Goal: Task Accomplishment & Management: Complete application form

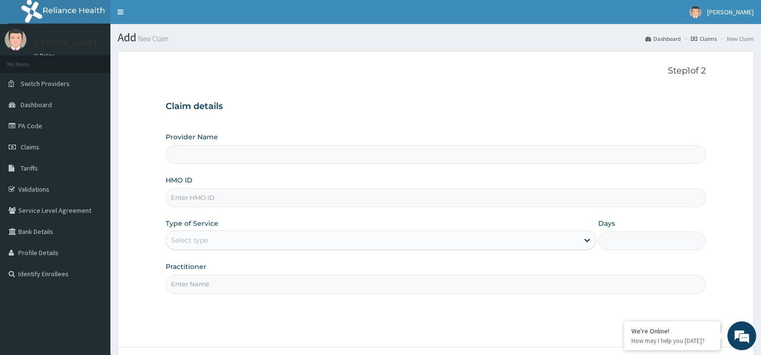
click at [225, 152] on input "Provider Name" at bounding box center [436, 154] width 540 height 19
type input "St Ives Specialist- opebi"
click at [223, 195] on input "HMO ID" at bounding box center [436, 197] width 540 height 19
type input "slh/10155/b"
click at [241, 236] on div "Select type" at bounding box center [372, 239] width 412 height 15
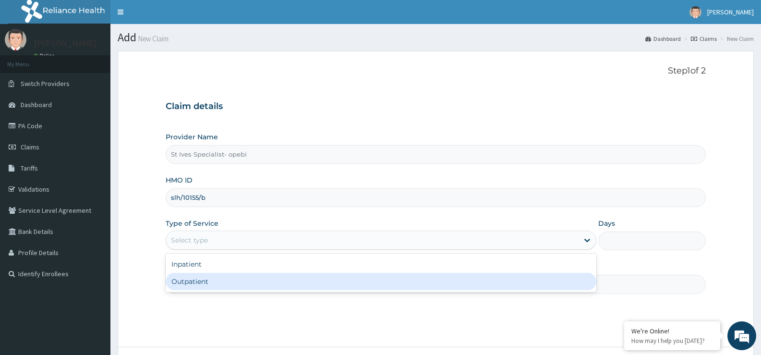
click at [237, 280] on div "Outpatient" at bounding box center [381, 281] width 430 height 17
type input "1"
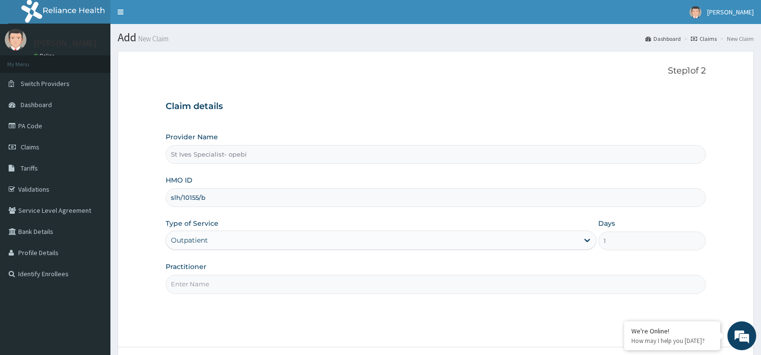
click at [239, 278] on input "Practitioner" at bounding box center [436, 283] width 540 height 19
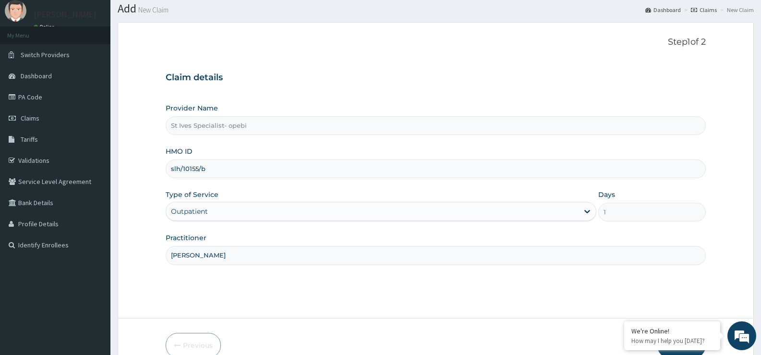
scroll to position [78, 0]
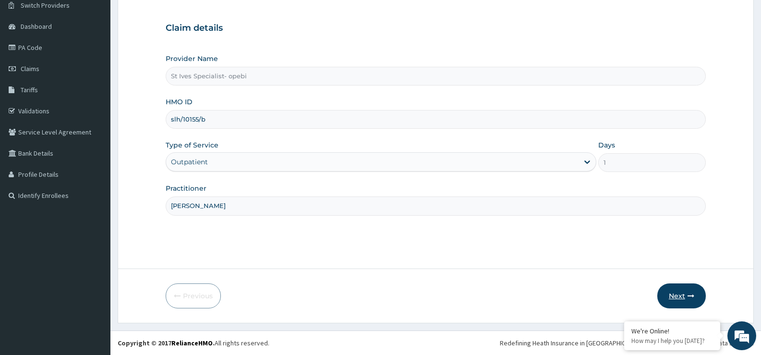
type input "dr obodo"
click at [689, 293] on icon "button" at bounding box center [690, 295] width 7 height 7
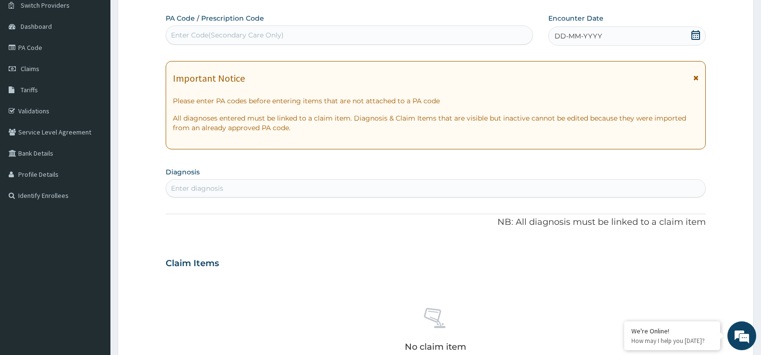
click at [280, 39] on div "Enter Code(Secondary Care Only)" at bounding box center [227, 35] width 113 height 10
type input "PA/"
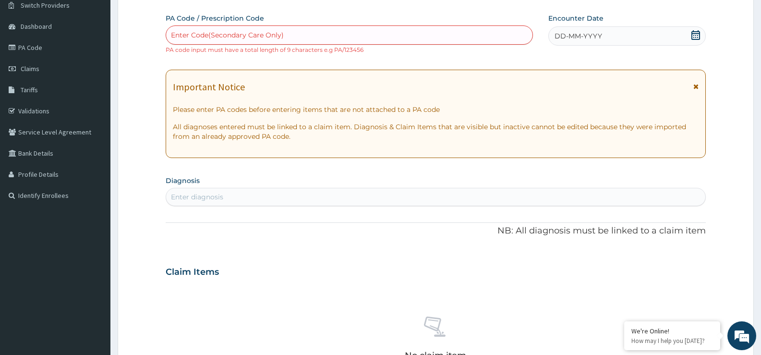
click at [339, 30] on div "Enter Code(Secondary Care Only)" at bounding box center [349, 34] width 366 height 15
type input "PA/231D41"
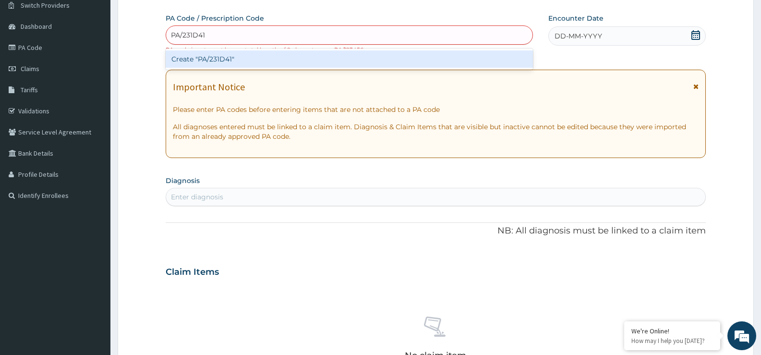
click at [259, 59] on div "Create "PA/231D41"" at bounding box center [349, 58] width 367 height 17
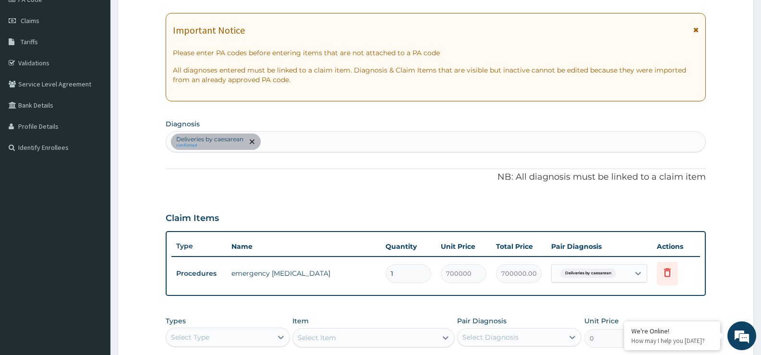
scroll to position [270, 0]
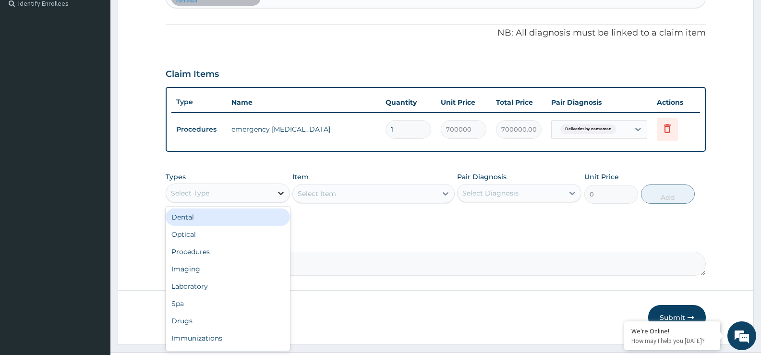
drag, startPoint x: 280, startPoint y: 188, endPoint x: 281, endPoint y: 194, distance: 5.8
click at [281, 194] on icon at bounding box center [281, 193] width 10 height 10
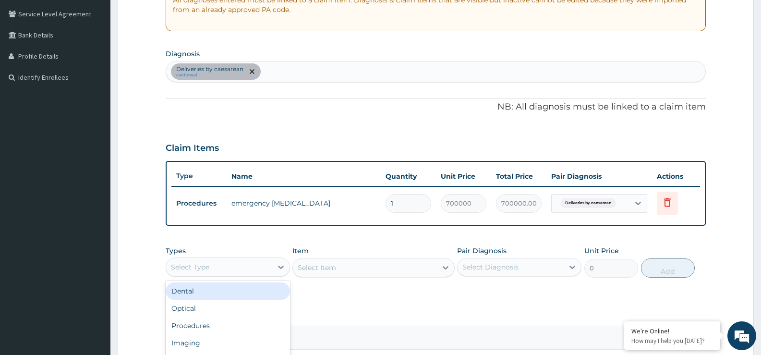
scroll to position [126, 0]
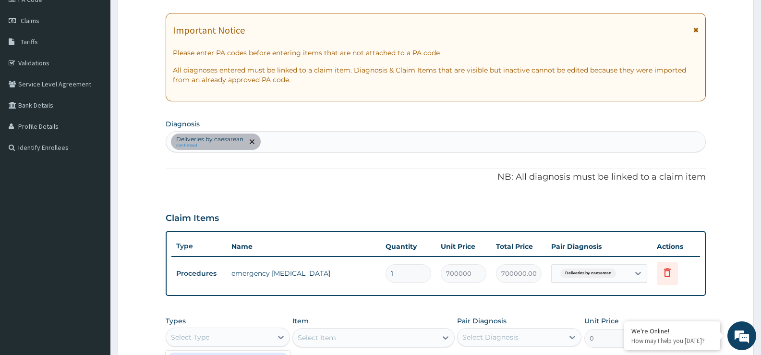
click at [316, 140] on div "Deliveries by caesarean confirmed" at bounding box center [435, 141] width 539 height 20
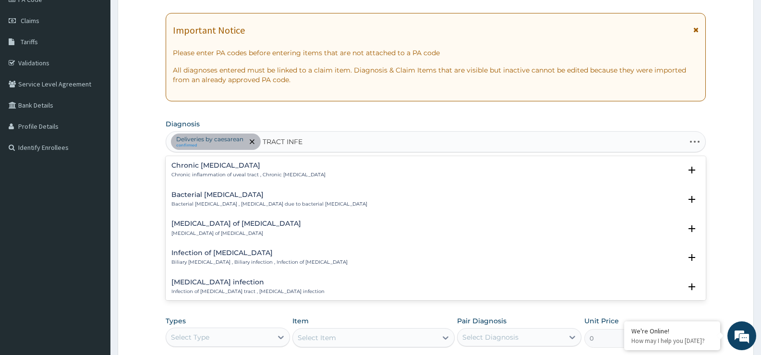
type input "TRACT INFEC"
click at [249, 286] on div "Bacterial urinary infection Bacterial urinary infection , Bacterial UTI (urinar…" at bounding box center [244, 286] width 146 height 17
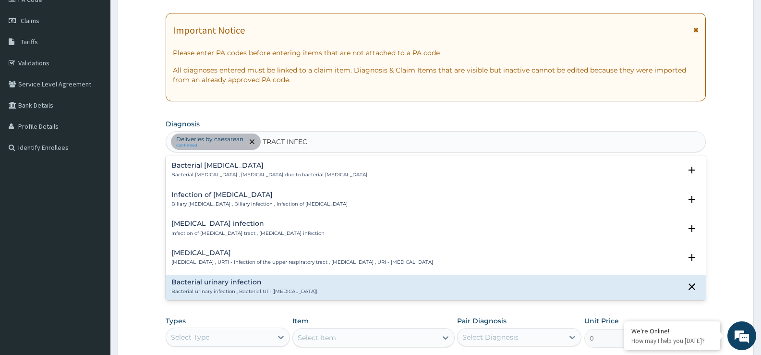
scroll to position [96, 0]
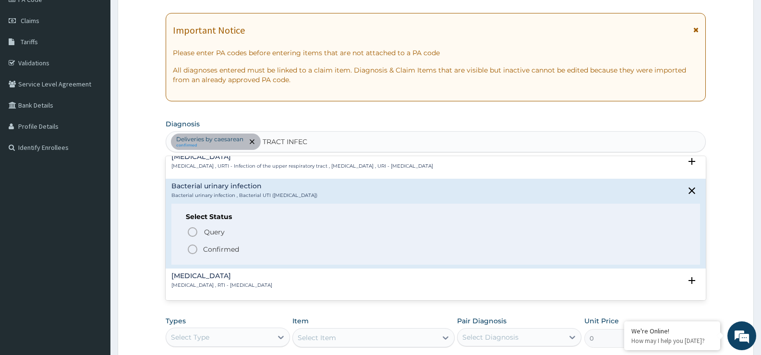
click at [231, 250] on p "Confirmed" at bounding box center [221, 249] width 36 height 10
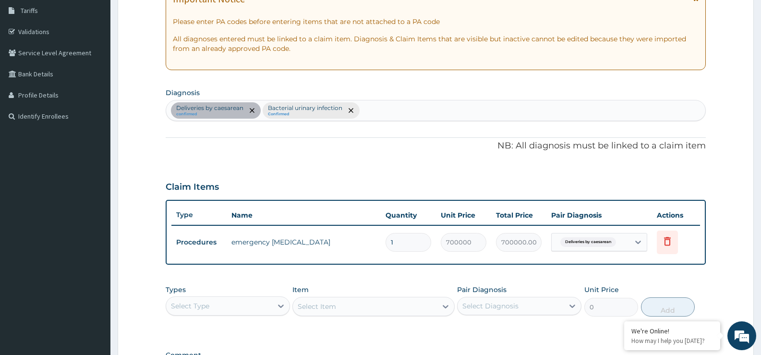
scroll to position [174, 0]
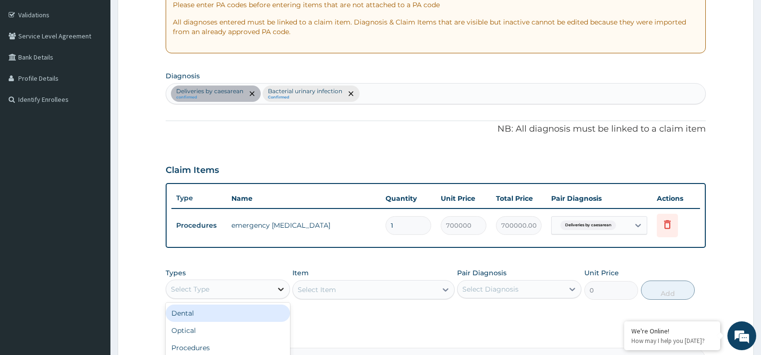
click at [284, 290] on icon at bounding box center [281, 289] width 10 height 10
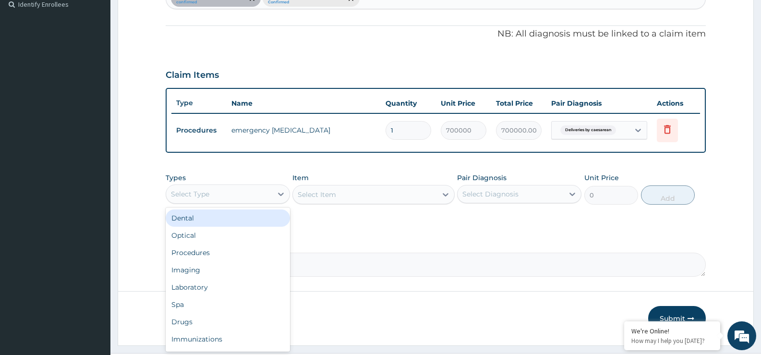
scroll to position [270, 0]
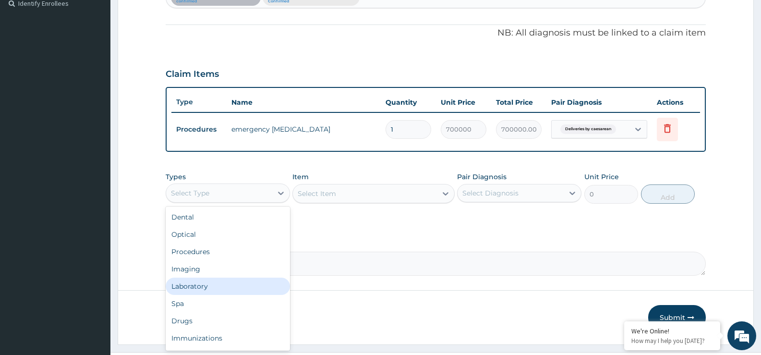
click at [217, 282] on div "Laboratory" at bounding box center [228, 285] width 124 height 17
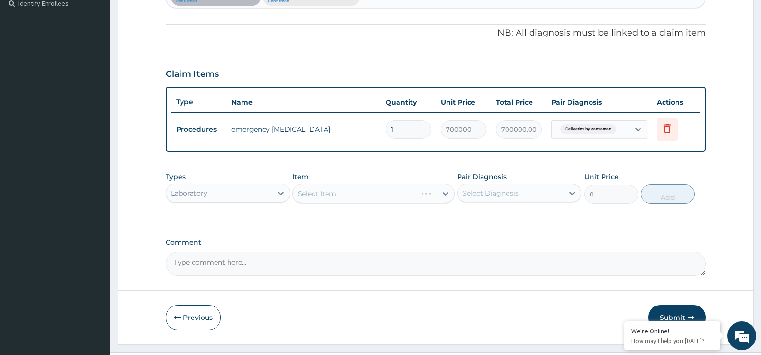
click at [443, 193] on div "Select Item" at bounding box center [373, 193] width 162 height 19
click at [445, 194] on div "Select Item" at bounding box center [373, 193] width 162 height 19
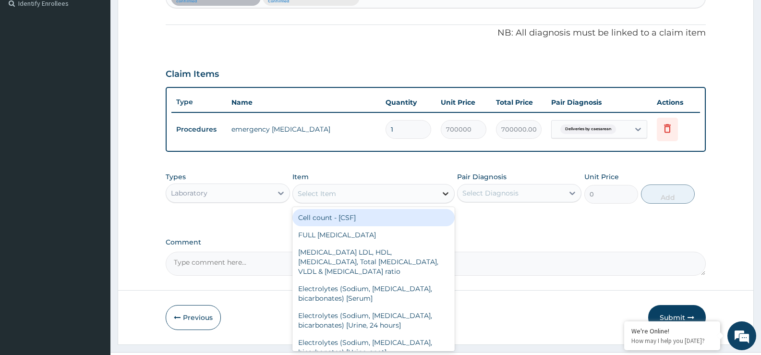
click at [443, 194] on icon at bounding box center [445, 194] width 10 height 10
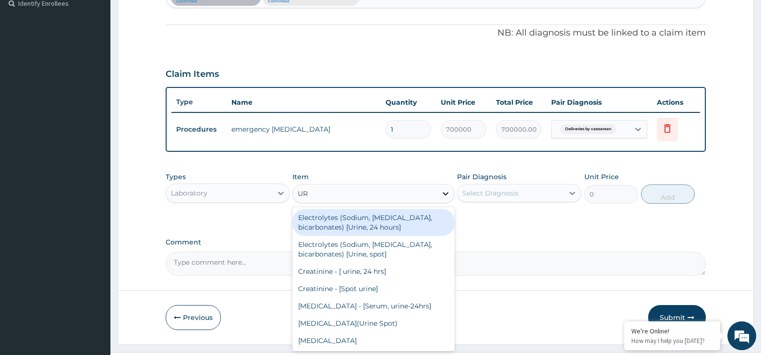
type input "U"
type input "URINE M"
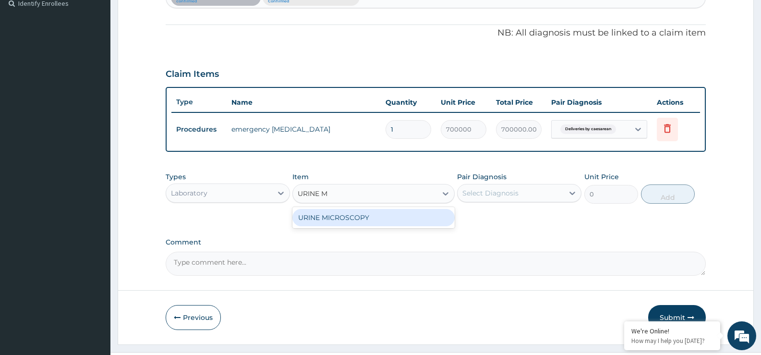
click at [398, 217] on div "URINE MICROSCOPY" at bounding box center [373, 217] width 162 height 17
type input "4500"
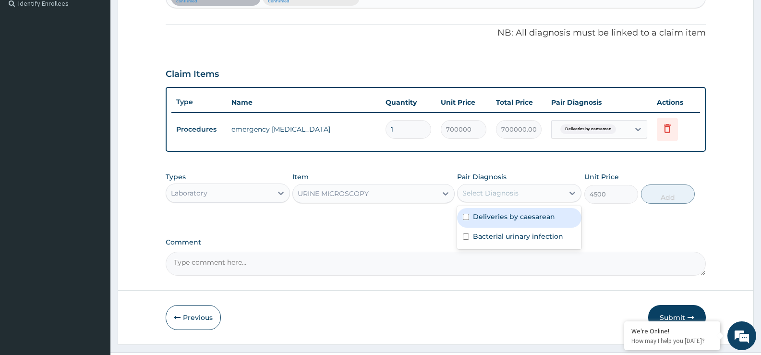
click at [489, 192] on div "Select Diagnosis" at bounding box center [490, 193] width 56 height 10
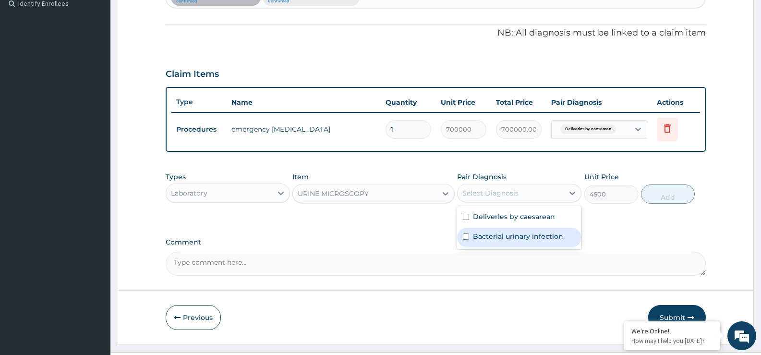
click at [500, 229] on div "Bacterial urinary infection" at bounding box center [519, 237] width 124 height 20
checkbox input "true"
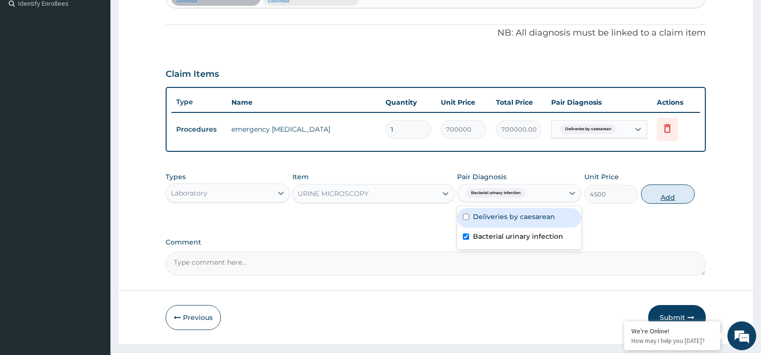
click at [661, 197] on button "Add" at bounding box center [668, 193] width 54 height 19
type input "0"
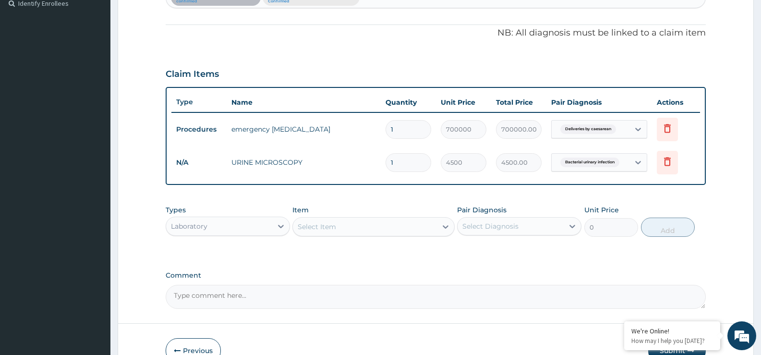
click at [328, 226] on div "Select Item" at bounding box center [316, 227] width 38 height 10
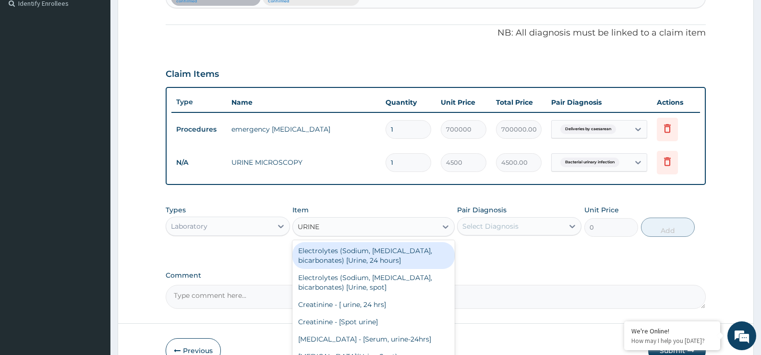
type input "URINE"
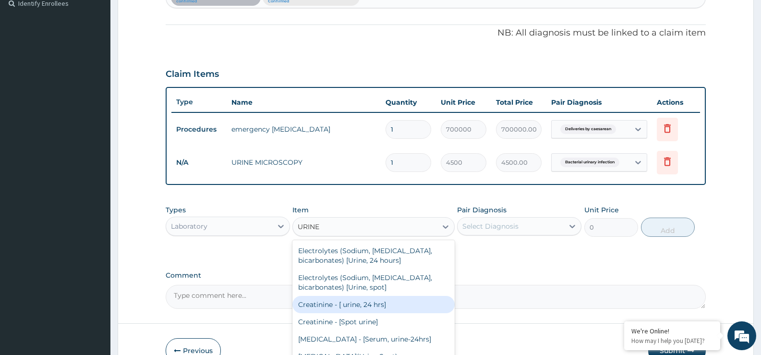
click at [374, 304] on div "Creatinine - [ urine, 24 hrs]" at bounding box center [373, 304] width 162 height 17
type input "4000"
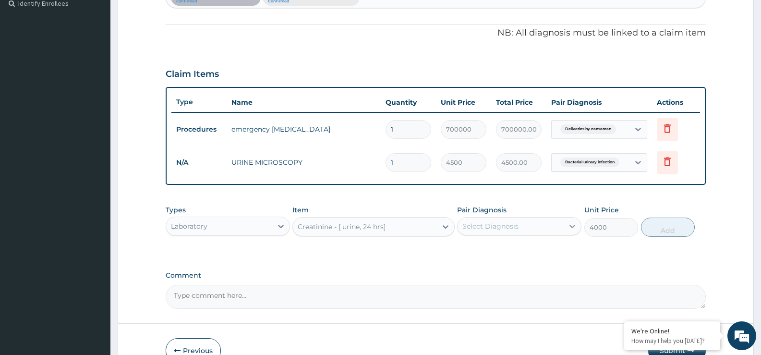
click at [573, 227] on icon at bounding box center [572, 226] width 10 height 10
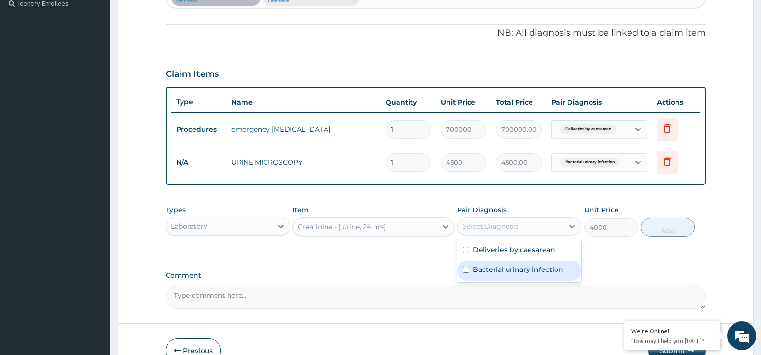
click at [529, 267] on label "Bacterial urinary infection" at bounding box center [518, 269] width 90 height 10
checkbox input "true"
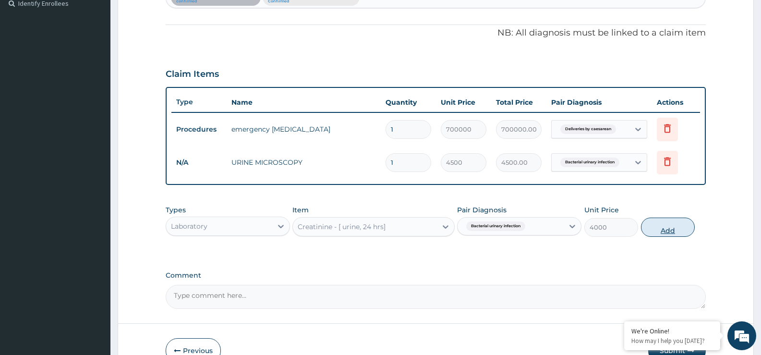
click at [683, 233] on button "Add" at bounding box center [668, 226] width 54 height 19
type input "0"
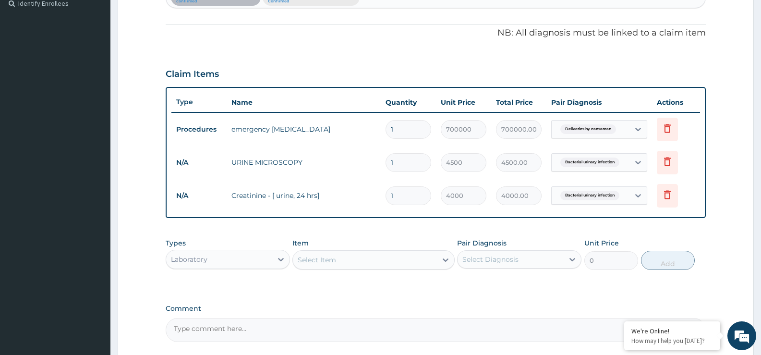
click at [379, 265] on div "Select Item" at bounding box center [364, 259] width 143 height 15
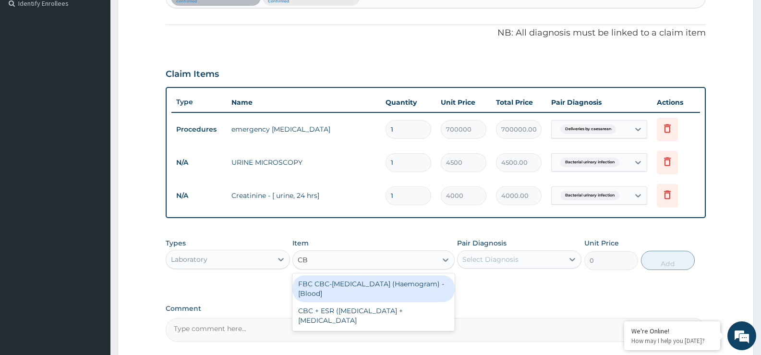
type input "CBC"
click at [377, 282] on div "FBC CBC-Complete Blood Count (Haemogram) - [Blood]" at bounding box center [373, 288] width 162 height 27
type input "6000"
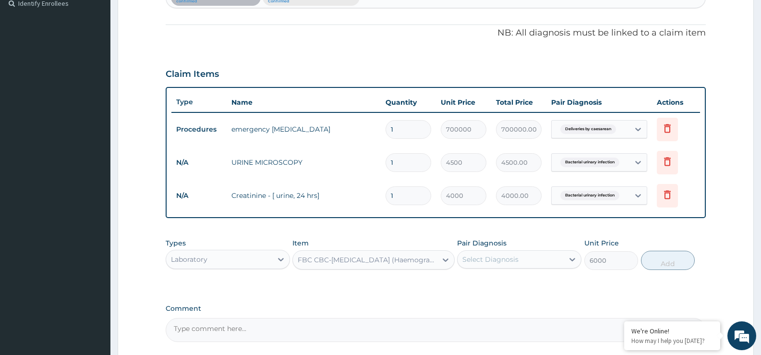
click at [501, 271] on div "Types Laboratory Item FBC CBC-Complete Blood Count (Haemogram) - [Blood] Pair D…" at bounding box center [436, 253] width 540 height 41
click at [476, 258] on div "Select Diagnosis" at bounding box center [490, 259] width 56 height 10
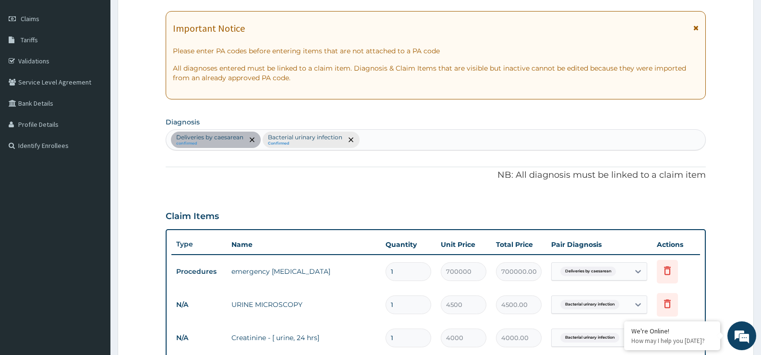
scroll to position [126, 0]
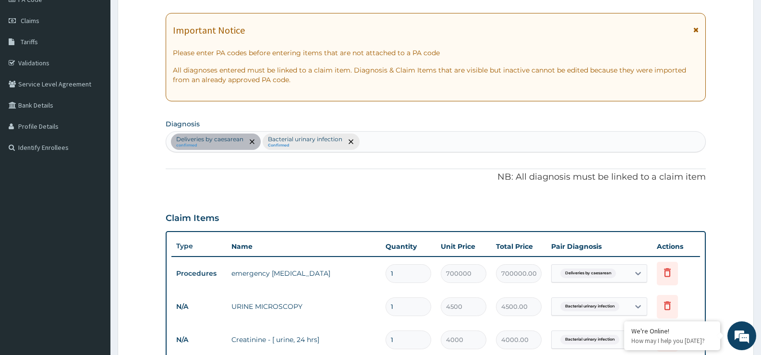
click at [414, 137] on div "Deliveries by caesarean confirmed Bacterial urinary infection Confirmed" at bounding box center [435, 141] width 539 height 20
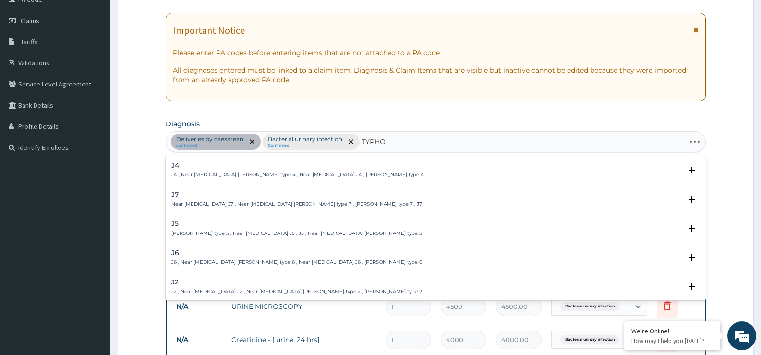
type input "TYPHOI"
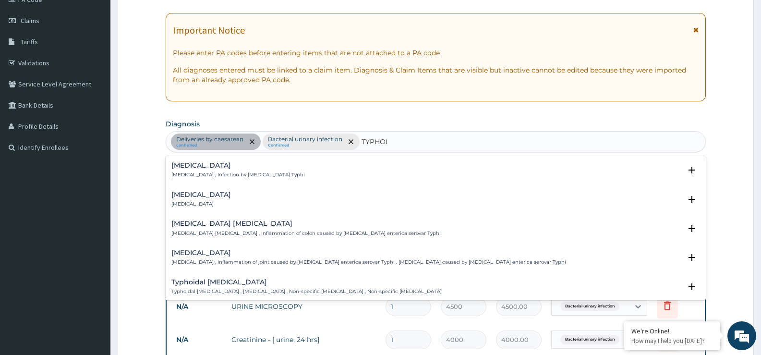
click at [253, 172] on p "Typhoid fever , Infection by Salmonella Typhi" at bounding box center [237, 174] width 133 height 7
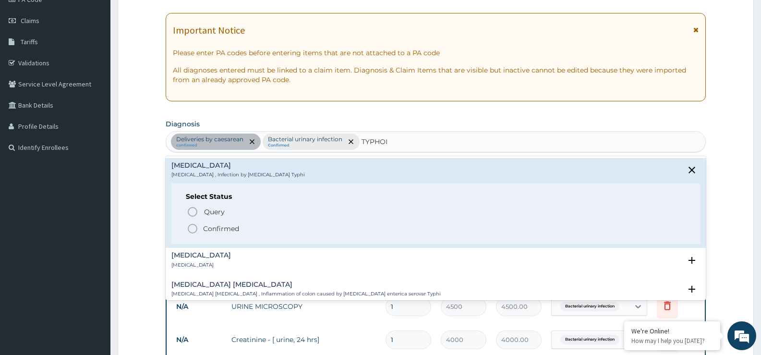
click at [243, 232] on span "Confirmed" at bounding box center [436, 229] width 499 height 12
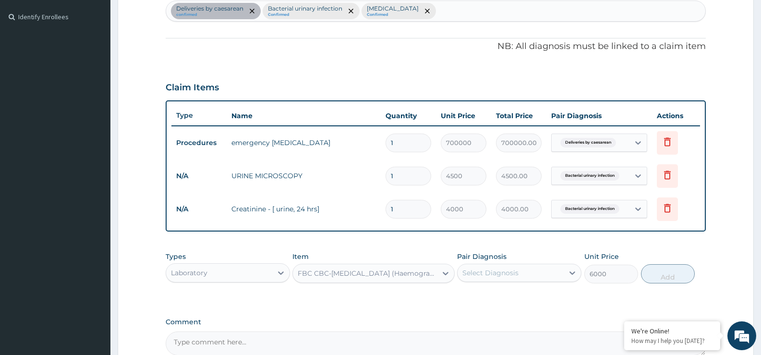
scroll to position [270, 0]
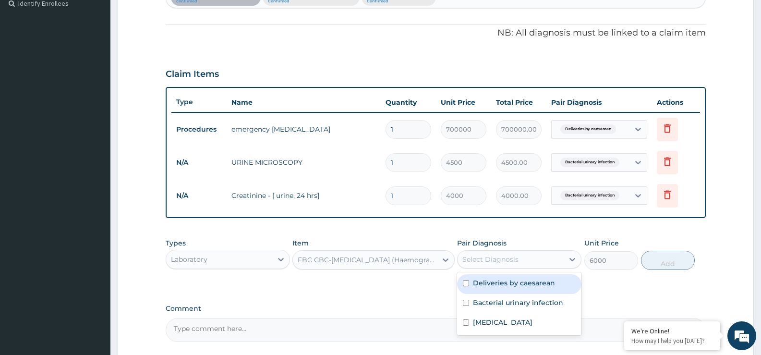
click at [485, 262] on div "Select Diagnosis" at bounding box center [490, 259] width 56 height 10
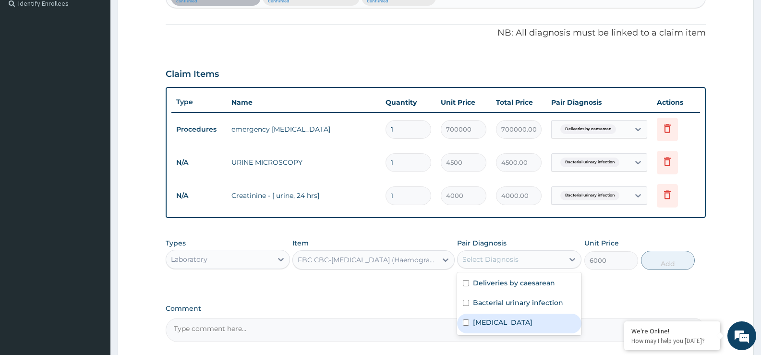
click at [528, 326] on div "Typhoid fever" at bounding box center [519, 323] width 124 height 20
checkbox input "true"
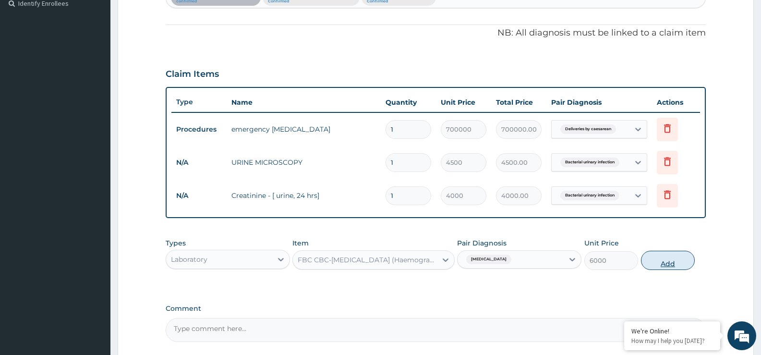
click at [652, 265] on button "Add" at bounding box center [668, 259] width 54 height 19
type input "0"
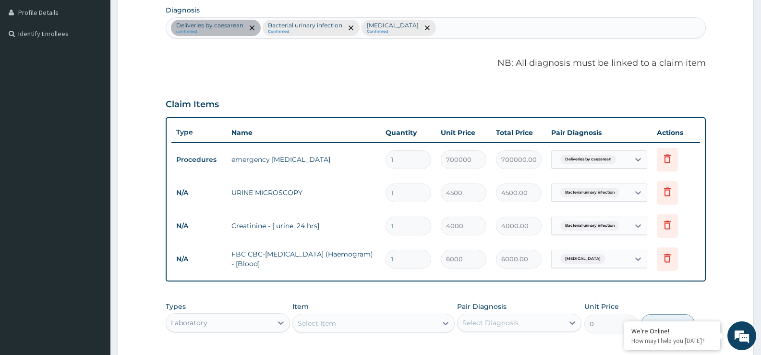
scroll to position [174, 0]
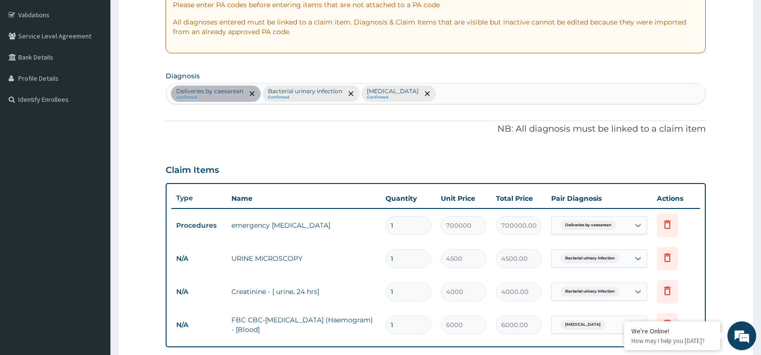
click at [485, 92] on div "Deliveries by caesarean confirmed Bacterial urinary infection Confirmed Typhoid…" at bounding box center [435, 93] width 539 height 20
type input "HYPERTE"
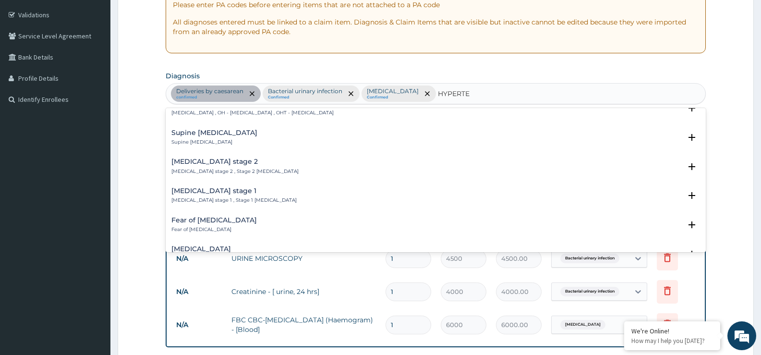
scroll to position [432, 0]
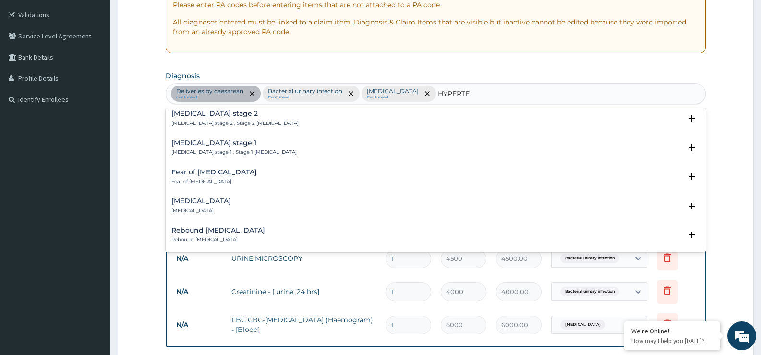
click at [250, 197] on div "Hypertensive urgency Hypertensive urgency" at bounding box center [435, 205] width 528 height 17
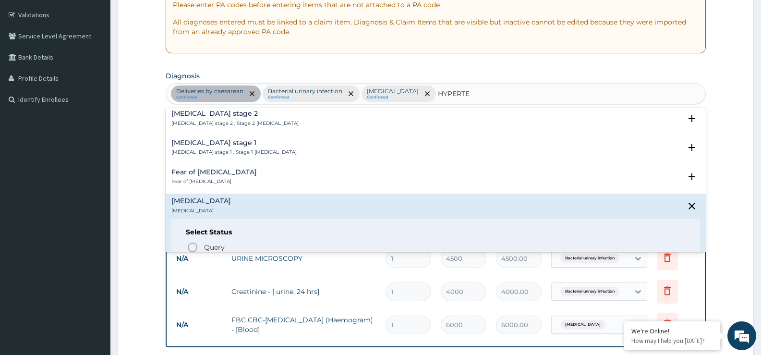
scroll to position [528, 0]
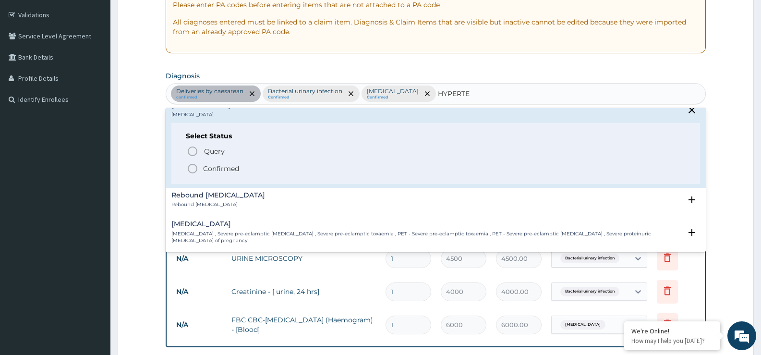
click at [274, 163] on span "Confirmed" at bounding box center [436, 169] width 499 height 12
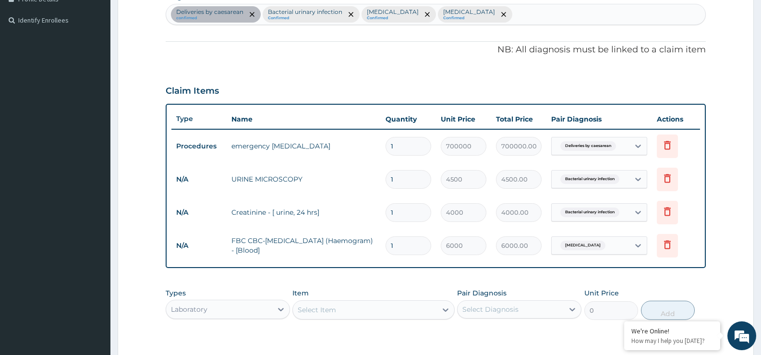
scroll to position [318, 0]
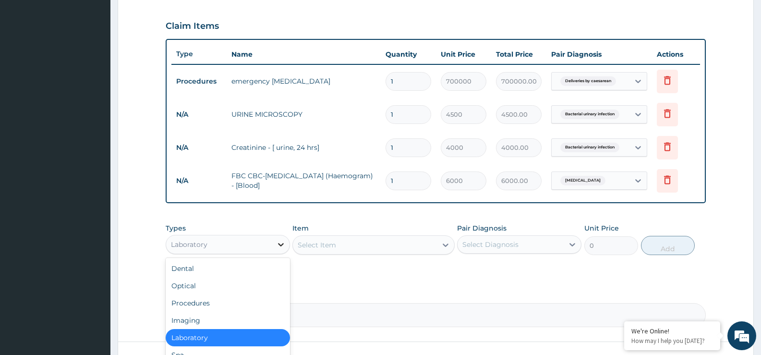
click at [280, 248] on icon at bounding box center [281, 244] width 10 height 10
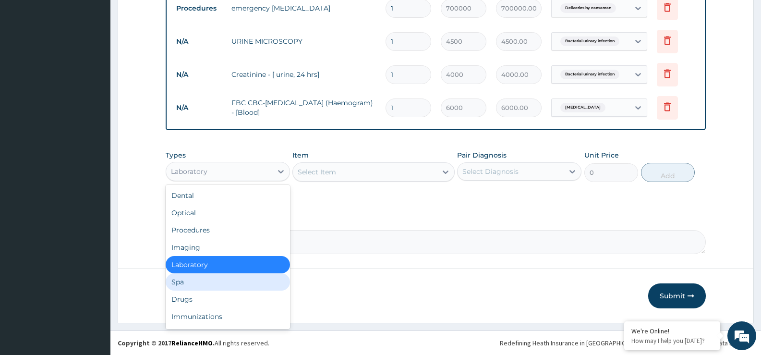
scroll to position [33, 0]
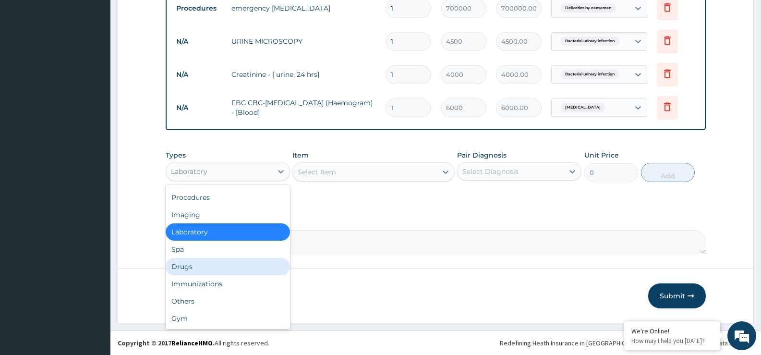
click at [221, 270] on div "Drugs" at bounding box center [228, 266] width 124 height 17
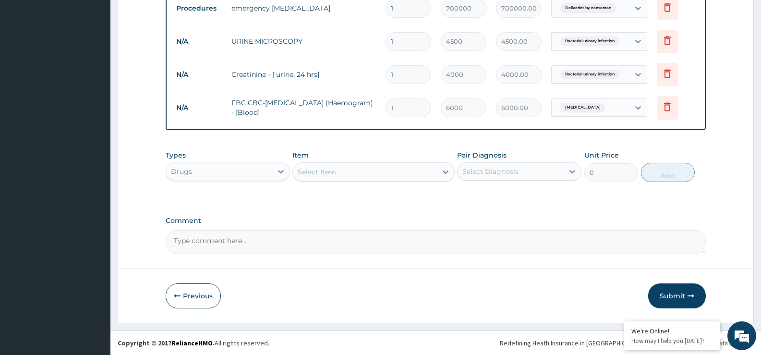
click at [349, 167] on div "Select Item" at bounding box center [364, 171] width 143 height 15
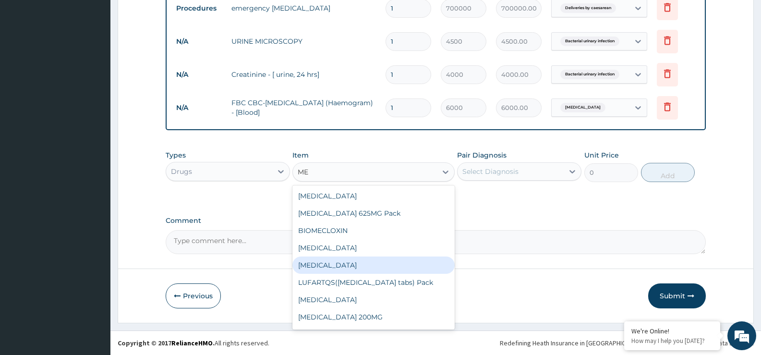
type input "ME"
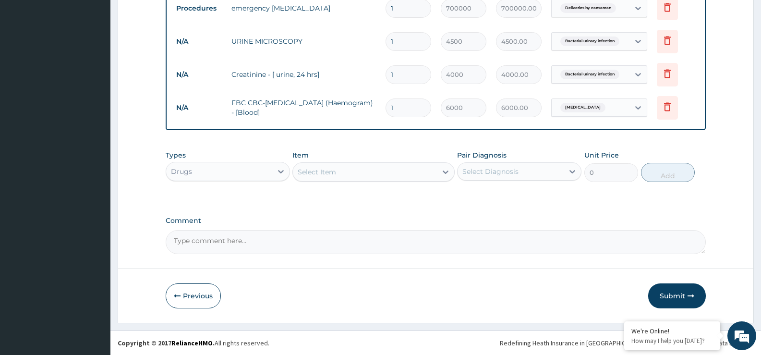
click at [355, 172] on div "Select Item" at bounding box center [364, 171] width 143 height 15
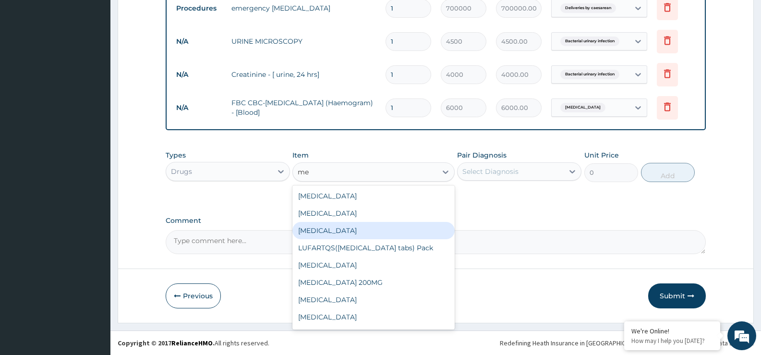
type input "m"
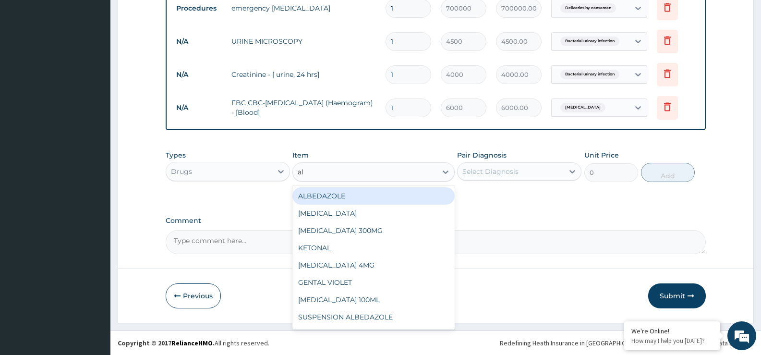
type input "a"
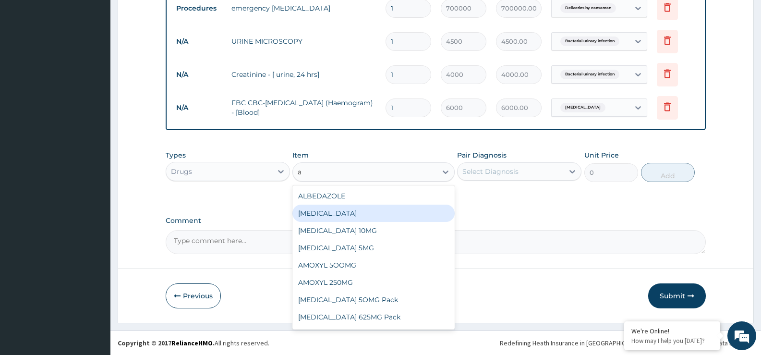
click at [321, 216] on div "ALDOMET" at bounding box center [373, 212] width 162 height 17
type input "500"
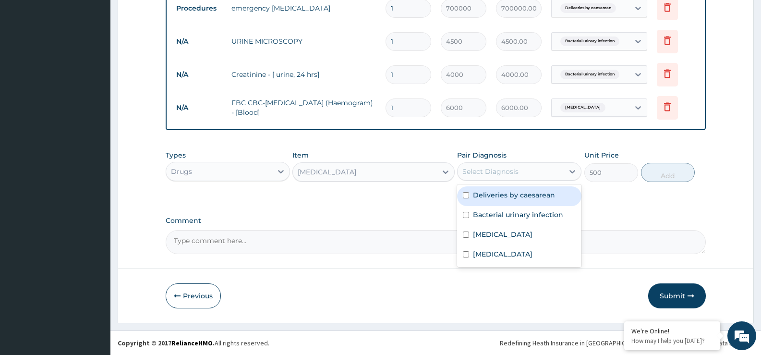
click at [512, 177] on div "Select Diagnosis" at bounding box center [510, 171] width 106 height 15
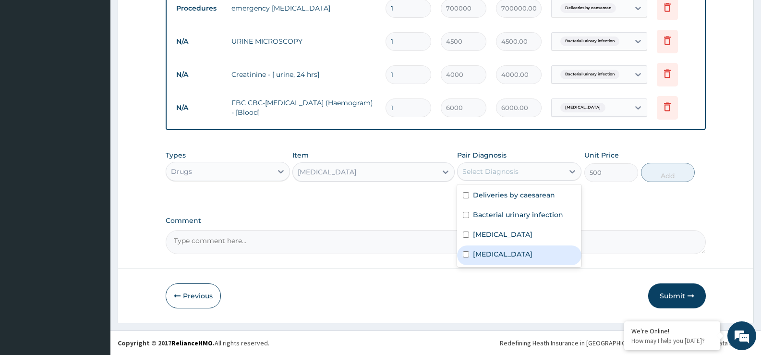
click at [525, 254] on label "Hypertensive urgency" at bounding box center [502, 254] width 59 height 10
checkbox input "true"
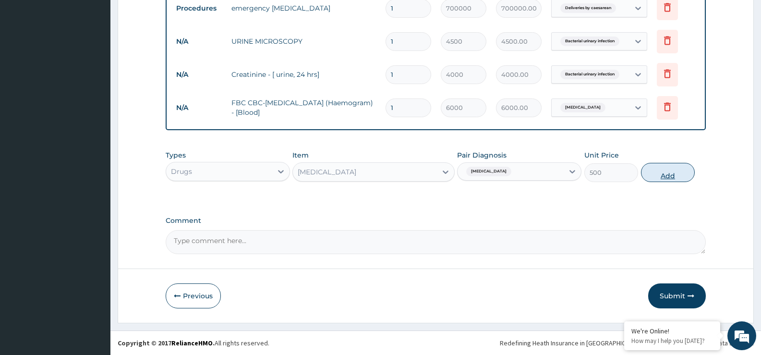
click at [677, 166] on button "Add" at bounding box center [668, 172] width 54 height 19
type input "0"
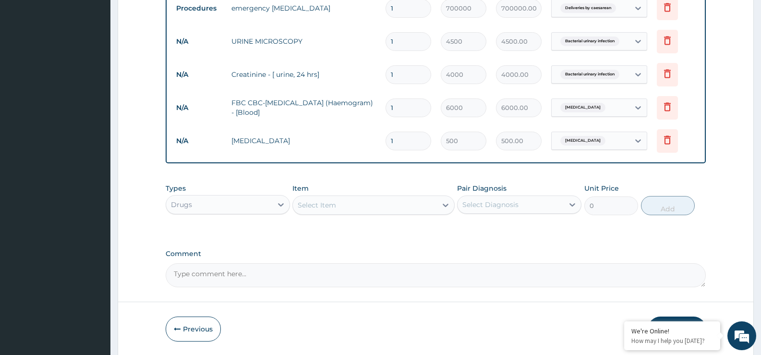
type input "0.00"
type input "3"
type input "1500.00"
type input "30"
type input "15000.00"
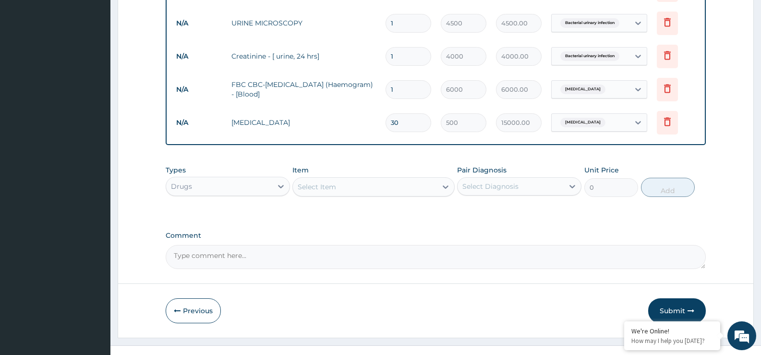
scroll to position [424, 0]
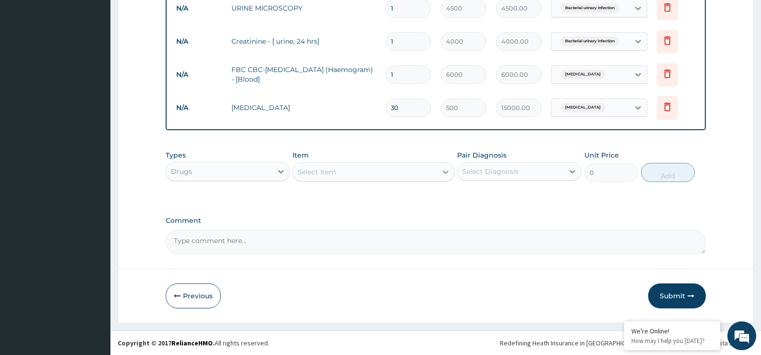
type input "30"
click at [438, 171] on div at bounding box center [445, 171] width 17 height 17
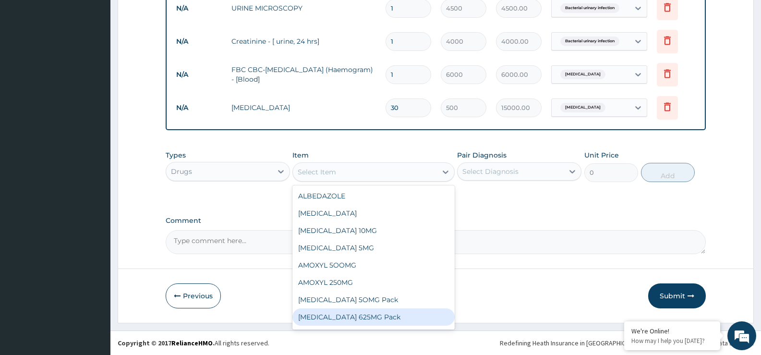
click at [396, 318] on div "AUGMENTIN 625MG Pack" at bounding box center [373, 316] width 162 height 17
type input "12000"
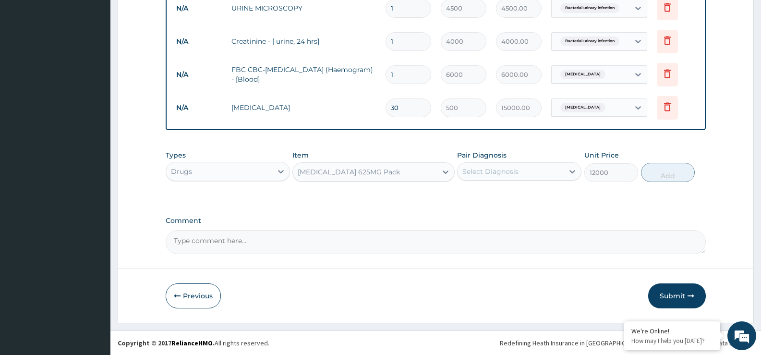
click at [497, 175] on div "Select Diagnosis" at bounding box center [490, 171] width 56 height 10
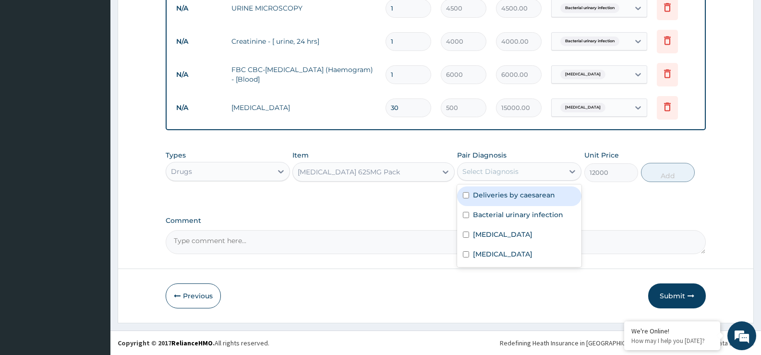
click at [510, 192] on label "Deliveries by caesarean" at bounding box center [514, 195] width 82 height 10
checkbox input "true"
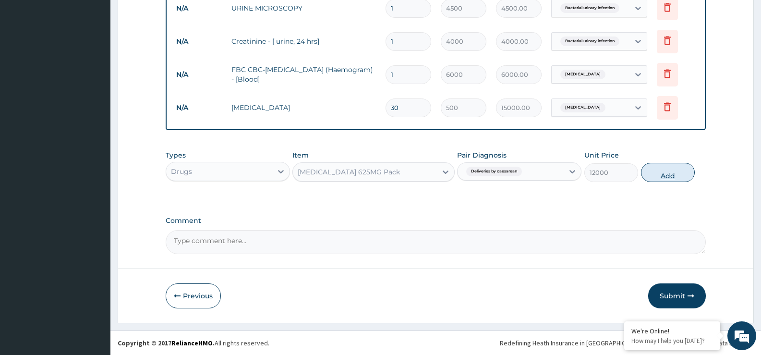
click at [681, 174] on button "Add" at bounding box center [668, 172] width 54 height 19
type input "0"
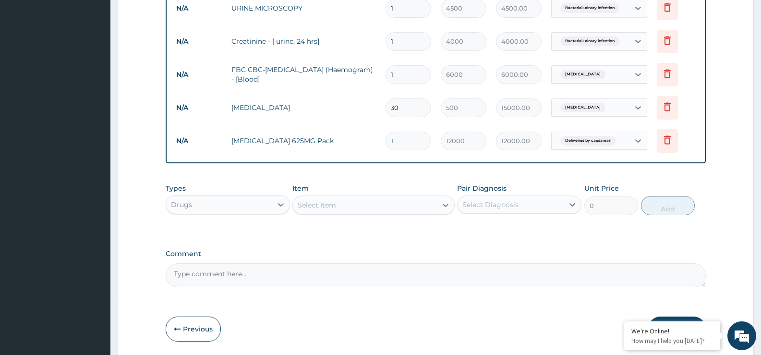
click at [343, 214] on div "Select Item" at bounding box center [373, 204] width 162 height 19
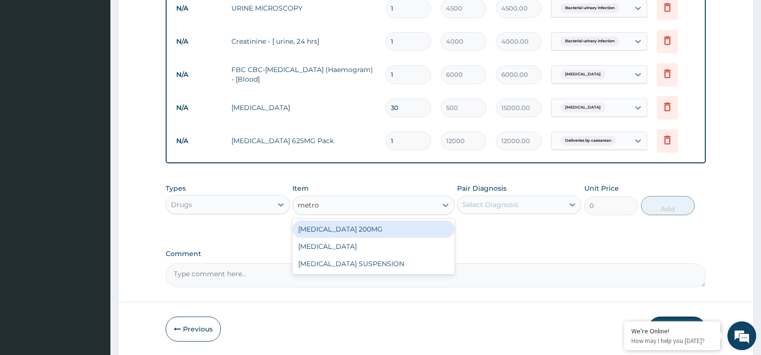
type input "metroni"
click at [343, 230] on div "METRONIDAZOLE 200MG" at bounding box center [373, 228] width 162 height 17
type input "112"
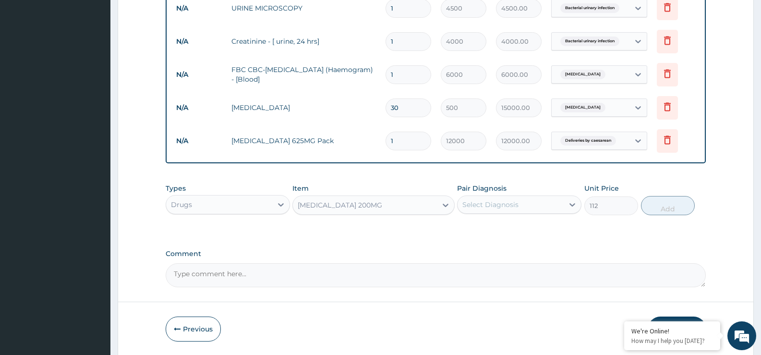
click at [556, 205] on div "Select Diagnosis" at bounding box center [510, 204] width 106 height 15
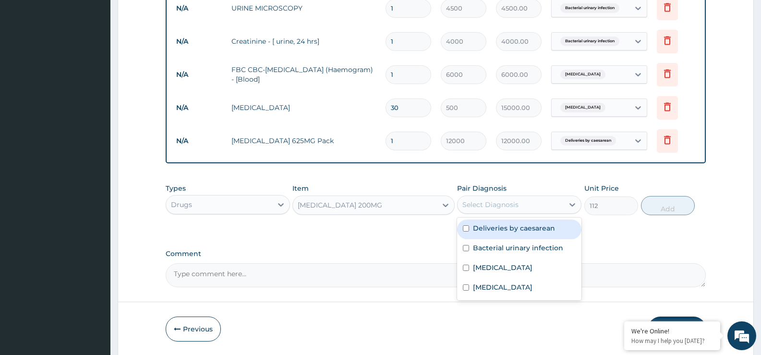
click at [540, 225] on label "Deliveries by caesarean" at bounding box center [514, 228] width 82 height 10
checkbox input "true"
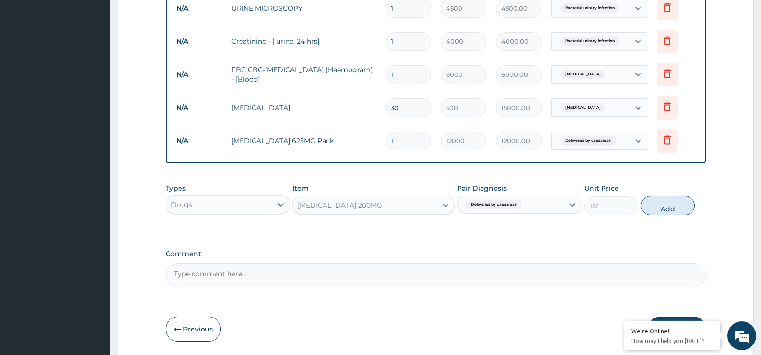
click at [676, 207] on button "Add" at bounding box center [668, 205] width 54 height 19
type input "0"
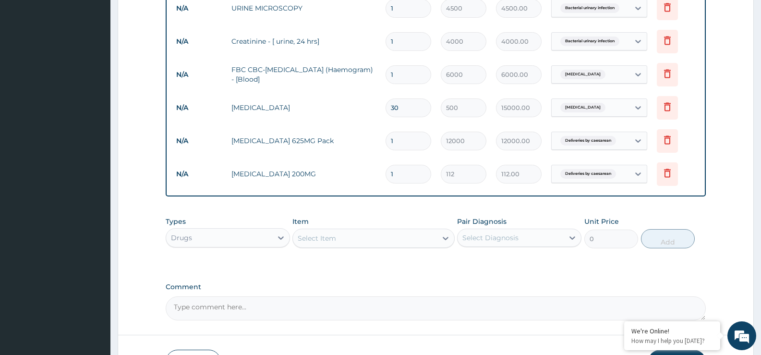
type input "14"
type input "1568.00"
type input "142"
type input "15904.00"
type input "42"
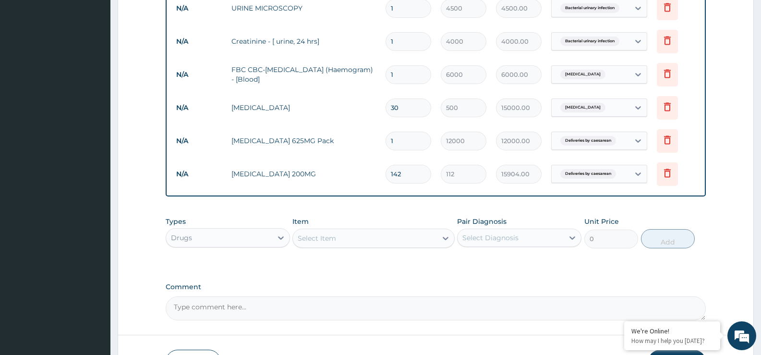
type input "4704.00"
type input "42"
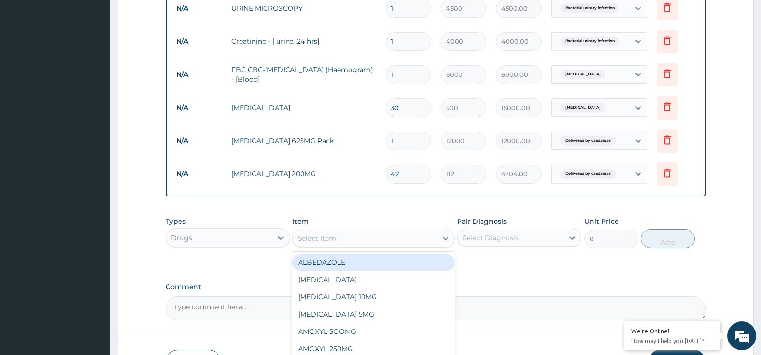
click at [326, 236] on div "Select Item" at bounding box center [316, 238] width 38 height 10
type input "parace"
click at [330, 260] on div "PARACETAMOL" at bounding box center [373, 261] width 162 height 17
type input "50"
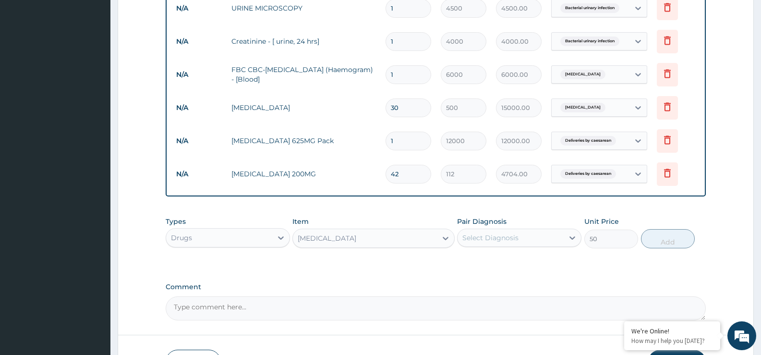
click at [557, 241] on div "Select Diagnosis" at bounding box center [510, 237] width 106 height 15
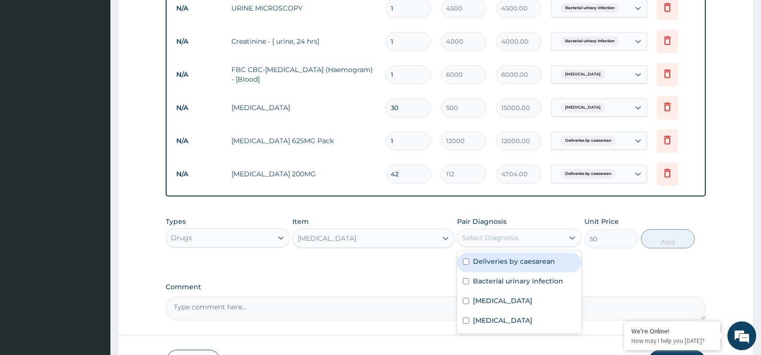
click at [542, 262] on label "Deliveries by caesarean" at bounding box center [514, 261] width 82 height 10
checkbox input "true"
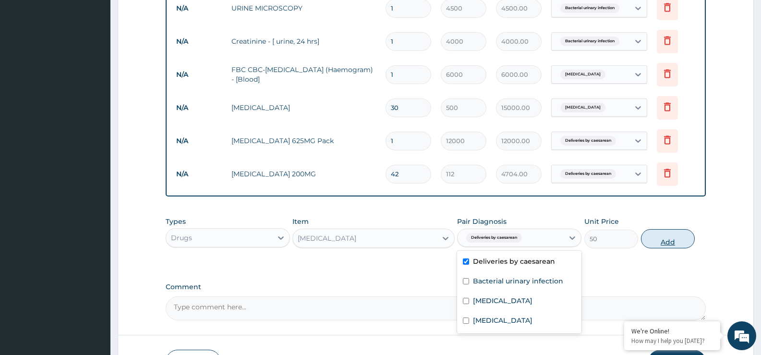
click at [674, 239] on button "Add" at bounding box center [668, 238] width 54 height 19
type input "0"
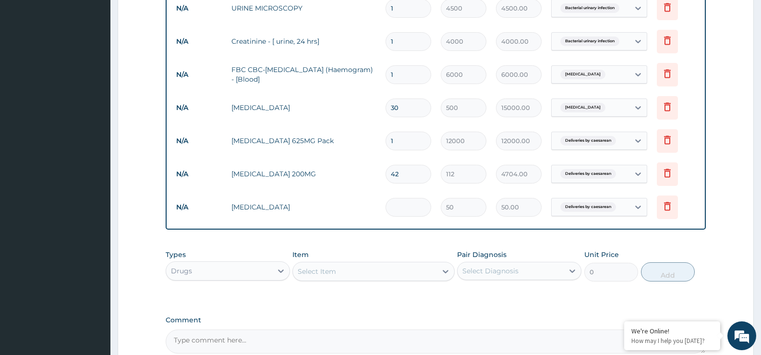
type input "0.00"
type input "3"
type input "150.00"
type input "30"
type input "1500.00"
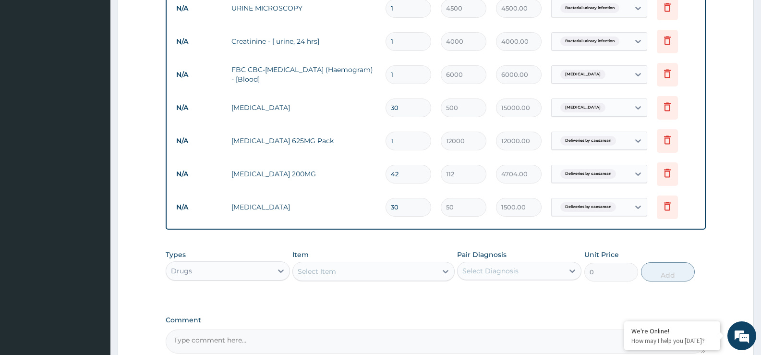
type input "30"
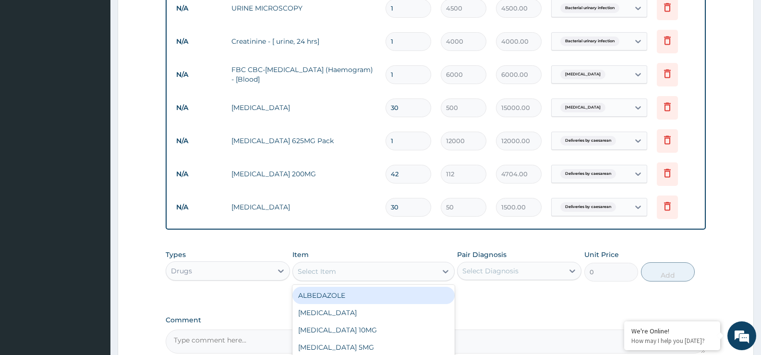
click at [404, 275] on div "Select Item" at bounding box center [364, 270] width 143 height 15
type input "diclo"
click at [398, 294] on div "DICLOFENAC SOMG" at bounding box center [373, 294] width 162 height 17
type input "150"
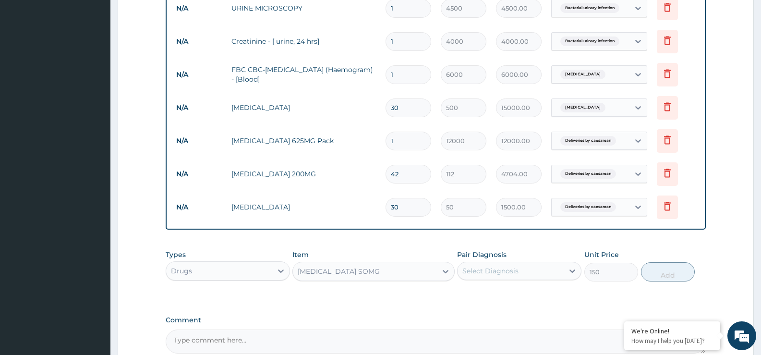
click at [531, 274] on div "Select Diagnosis" at bounding box center [510, 270] width 106 height 15
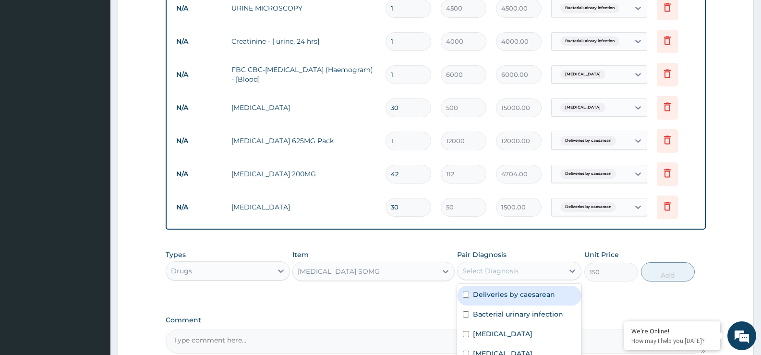
click at [527, 290] on label "Deliveries by caesarean" at bounding box center [514, 294] width 82 height 10
checkbox input "true"
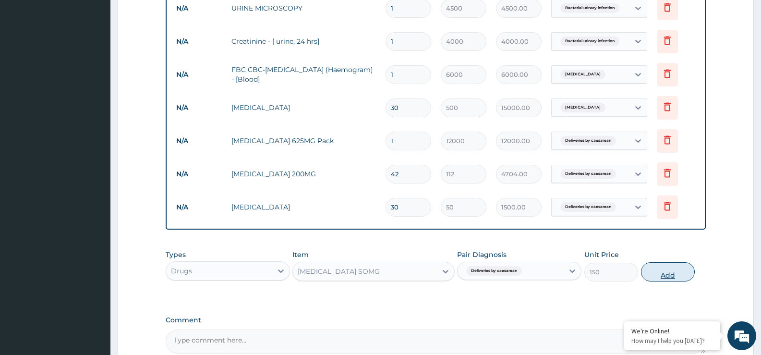
click at [669, 272] on button "Add" at bounding box center [668, 271] width 54 height 19
type input "0"
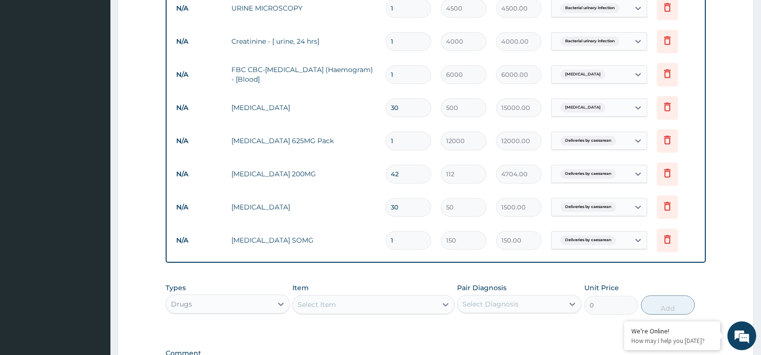
type input "14"
type input "2100.00"
type input "14"
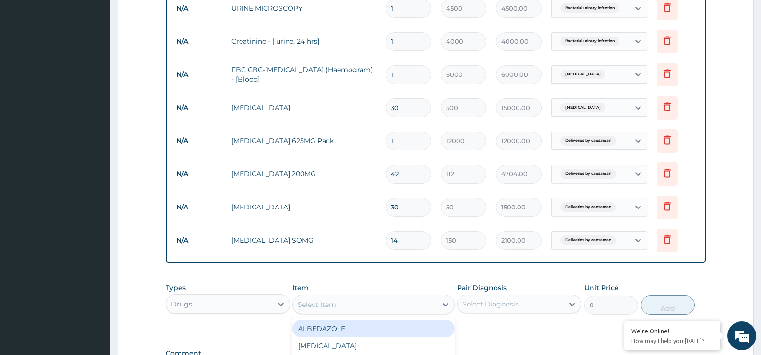
click at [396, 310] on div "Select Item" at bounding box center [364, 304] width 143 height 15
type input "vitamin"
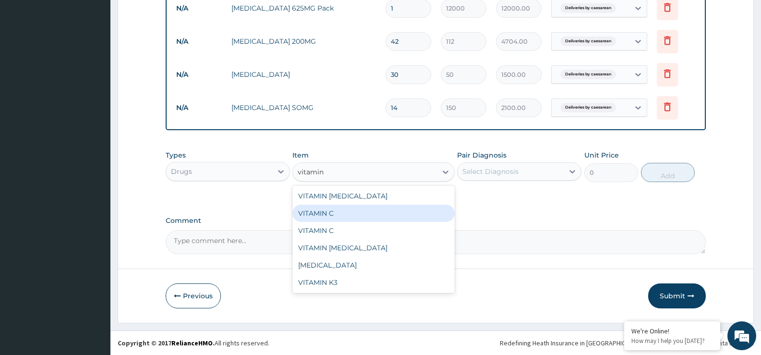
click at [404, 213] on div "VITAMIN C" at bounding box center [373, 212] width 162 height 17
type input "50"
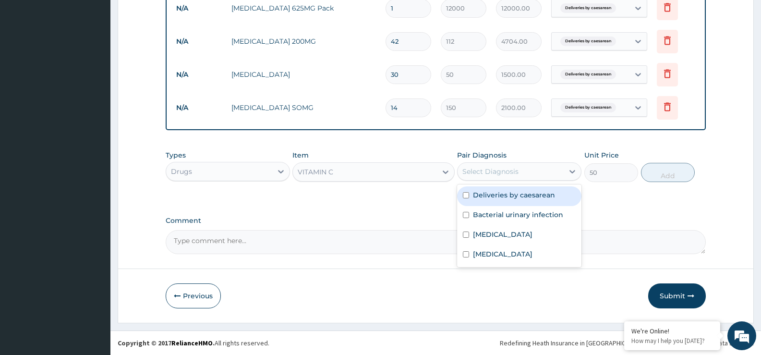
click at [547, 173] on div "Select Diagnosis" at bounding box center [510, 171] width 106 height 15
click at [541, 196] on label "Deliveries by caesarean" at bounding box center [514, 195] width 82 height 10
checkbox input "true"
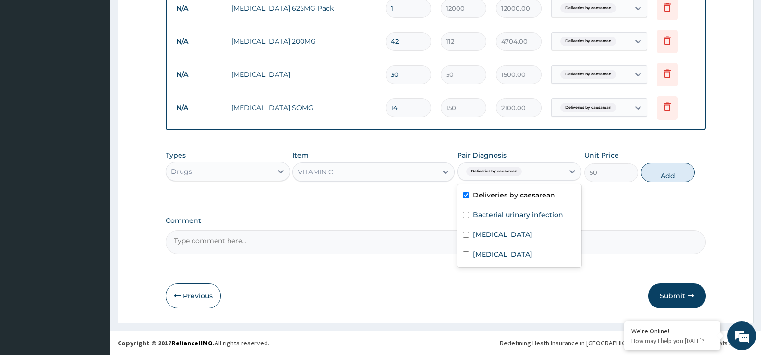
click at [667, 170] on button "Add" at bounding box center [668, 172] width 54 height 19
type input "0"
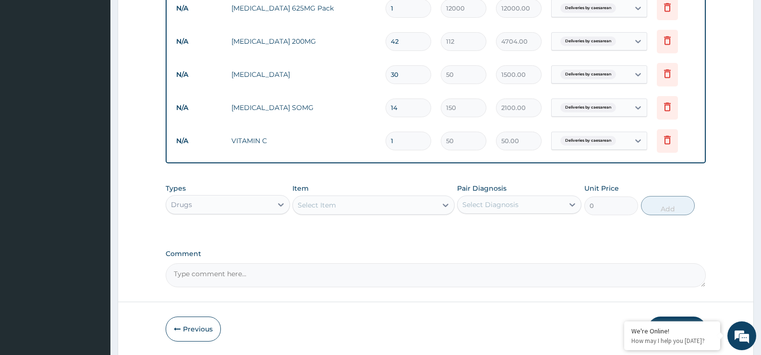
type input "0.00"
type input "8"
type input "400.00"
type input "84"
type input "4200.00"
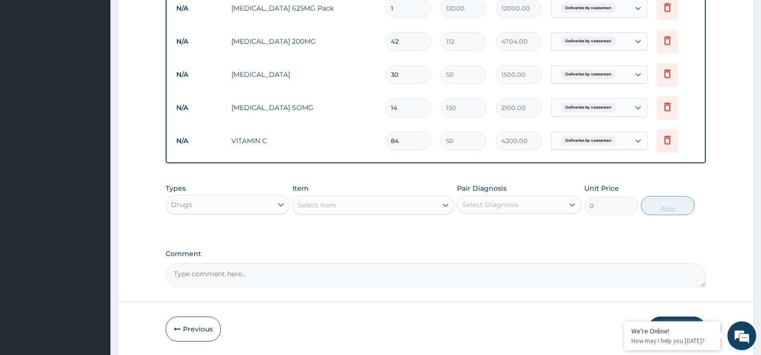
type input "84"
click at [387, 210] on div "Select Item" at bounding box center [364, 204] width 143 height 15
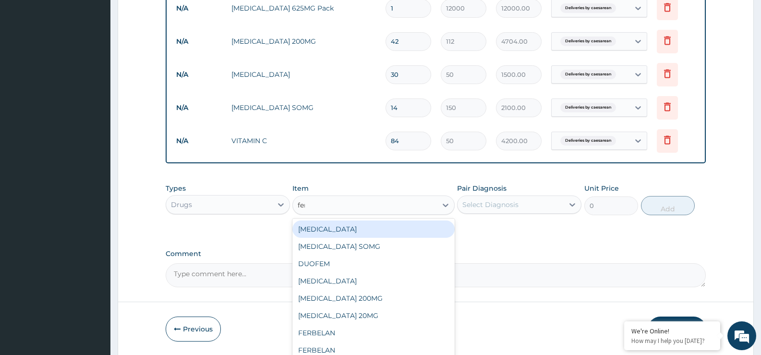
type input "ferr"
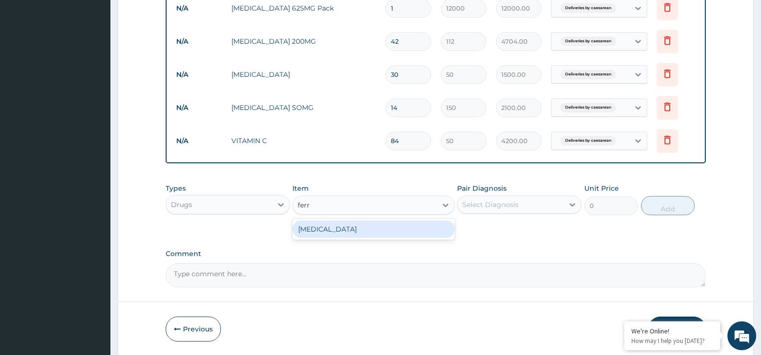
click at [386, 228] on div "FERROUS SULPHATE" at bounding box center [373, 228] width 162 height 17
type input "100"
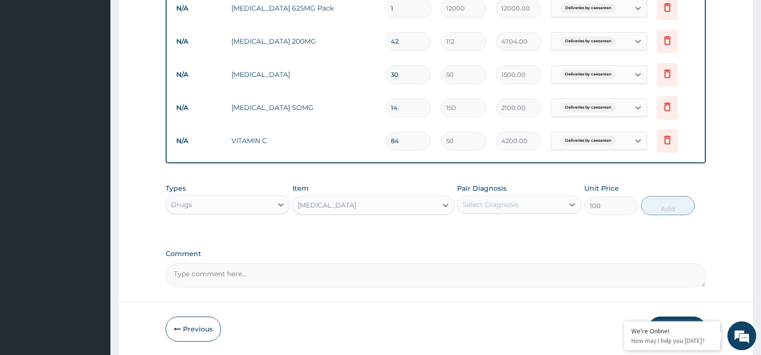
click at [549, 202] on div "Select Diagnosis" at bounding box center [510, 204] width 106 height 15
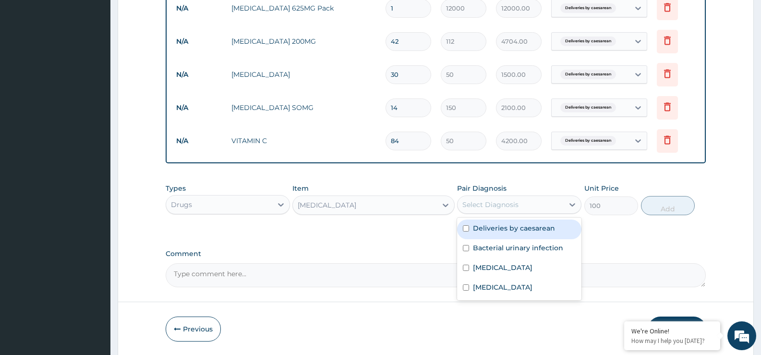
click at [535, 225] on label "Deliveries by caesarean" at bounding box center [514, 228] width 82 height 10
checkbox input "true"
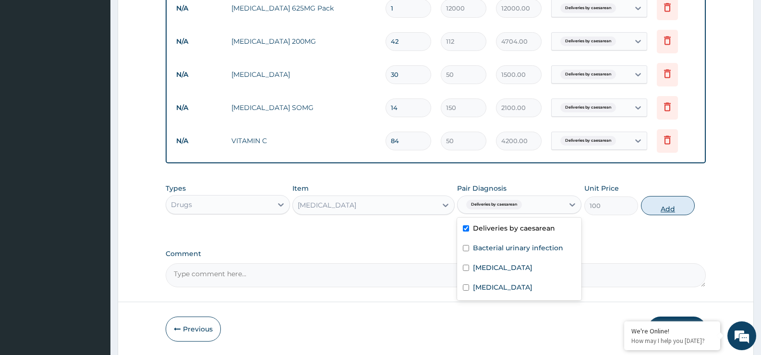
click at [668, 209] on button "Add" at bounding box center [668, 205] width 54 height 19
type input "0"
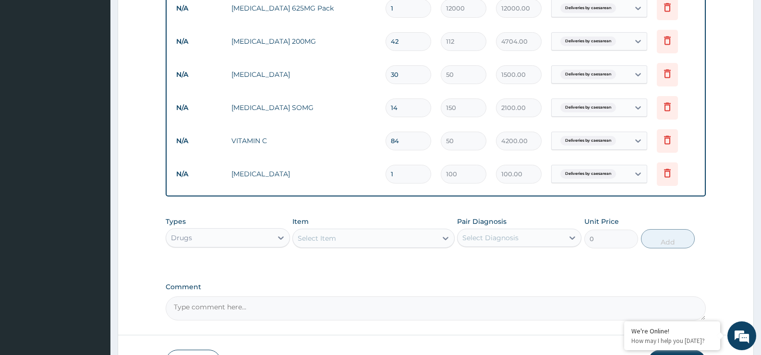
type input "0.00"
type input "2"
type input "200.00"
type input "28"
type input "2800.00"
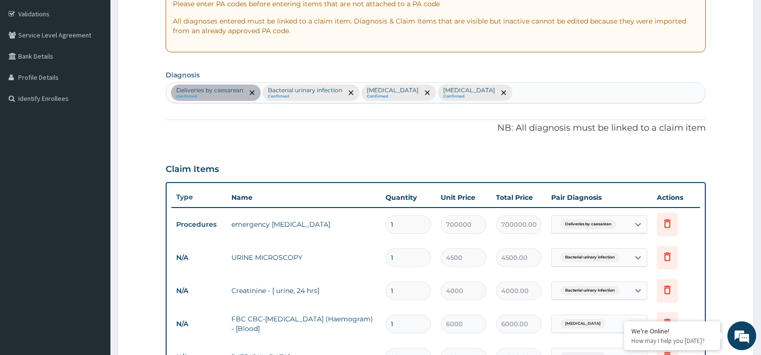
scroll to position [173, 0]
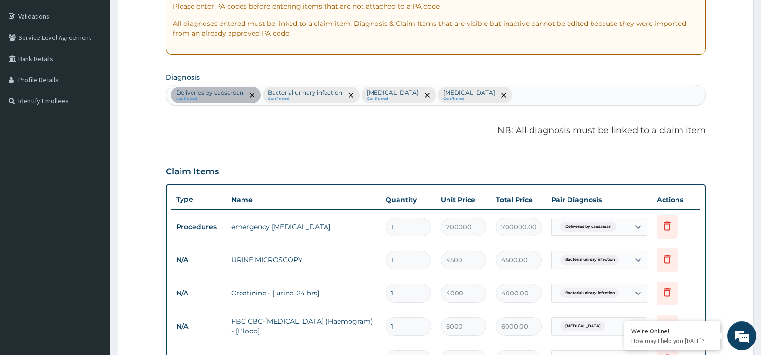
type input "28"
click at [539, 97] on div "Deliveries by caesarean confirmed Bacterial urinary infection Confirmed Typhoid…" at bounding box center [435, 95] width 539 height 20
type input "anemia"
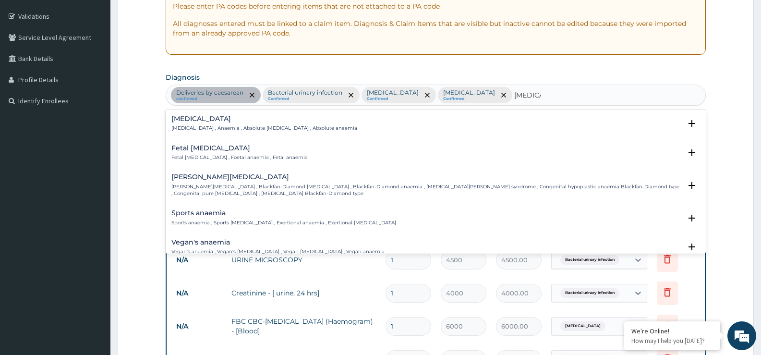
click at [268, 123] on div "Anemia Anemia , Anaemia , Absolute anemia , Absolute anaemia" at bounding box center [264, 123] width 186 height 17
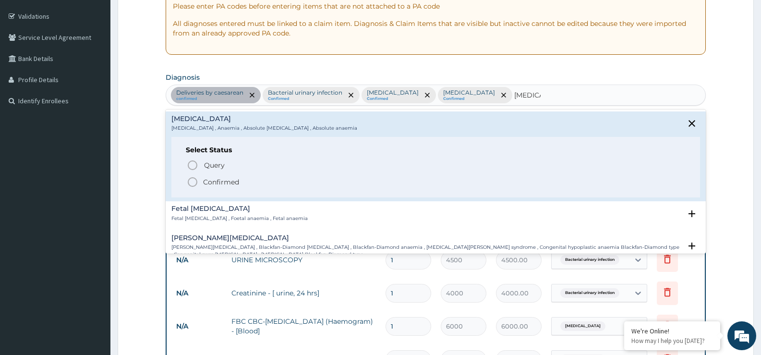
click at [257, 179] on span "Confirmed" at bounding box center [436, 182] width 499 height 12
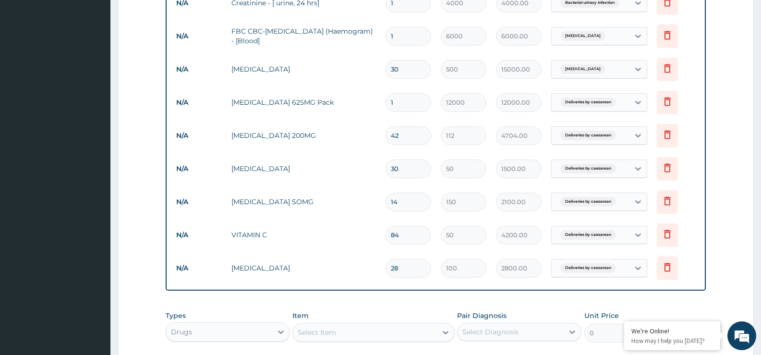
scroll to position [557, 0]
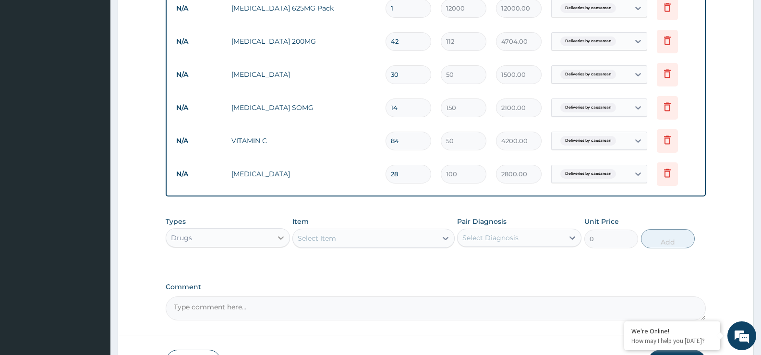
click at [278, 236] on icon at bounding box center [281, 238] width 10 height 10
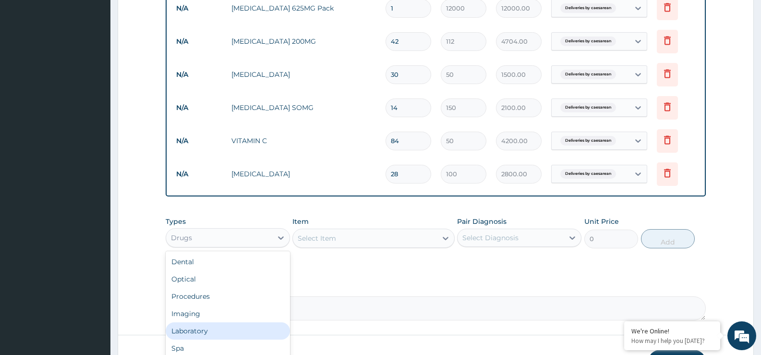
click at [226, 328] on div "Laboratory" at bounding box center [228, 330] width 124 height 17
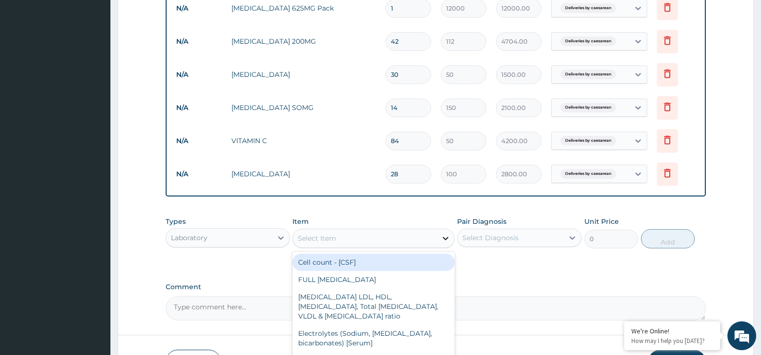
click at [438, 239] on div at bounding box center [445, 237] width 17 height 17
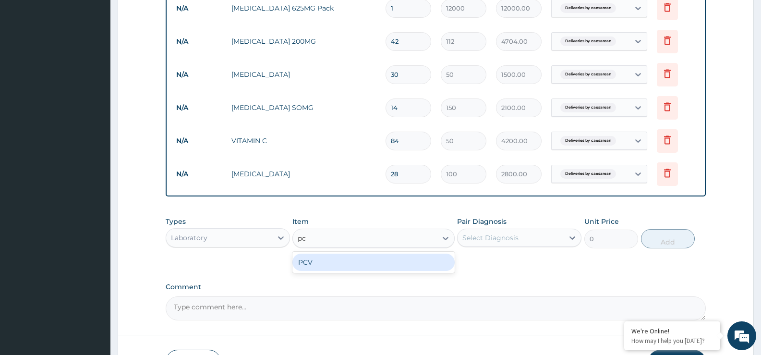
type input "pcv"
click at [398, 267] on div "PCV" at bounding box center [373, 261] width 162 height 17
type input "5000"
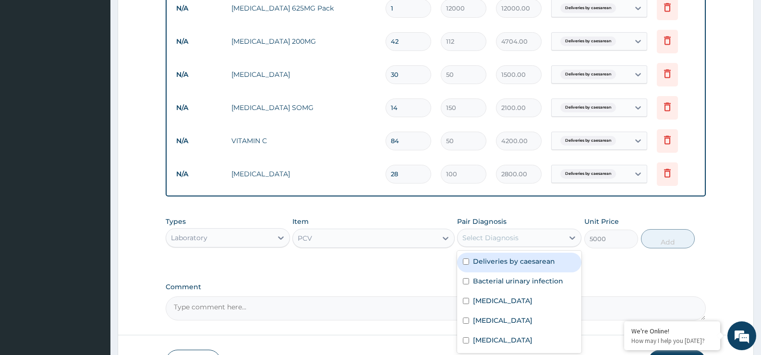
click at [563, 237] on div "Select Diagnosis" at bounding box center [510, 237] width 106 height 15
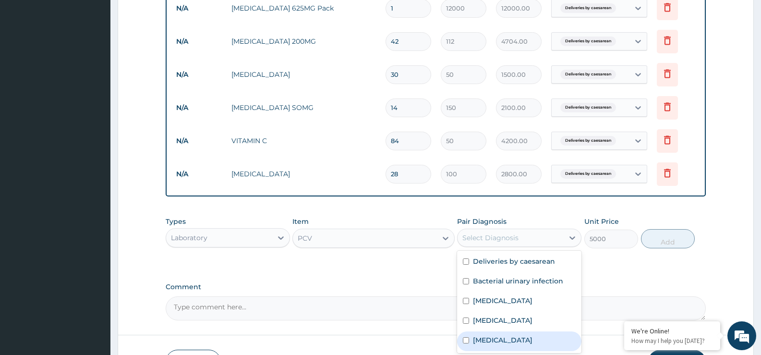
click at [531, 337] on div "Anemia" at bounding box center [519, 341] width 124 height 20
checkbox input "true"
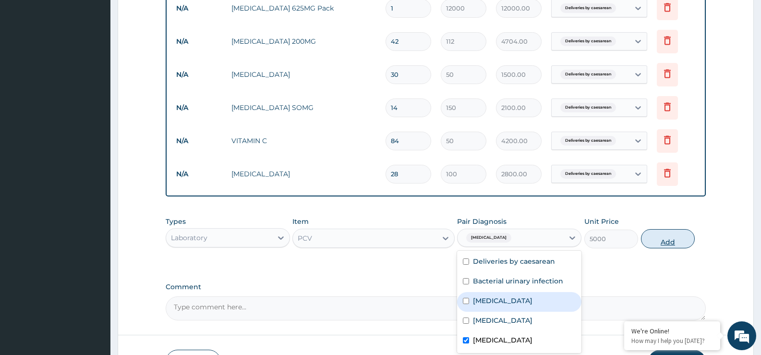
click at [662, 244] on button "Add" at bounding box center [668, 238] width 54 height 19
type input "0"
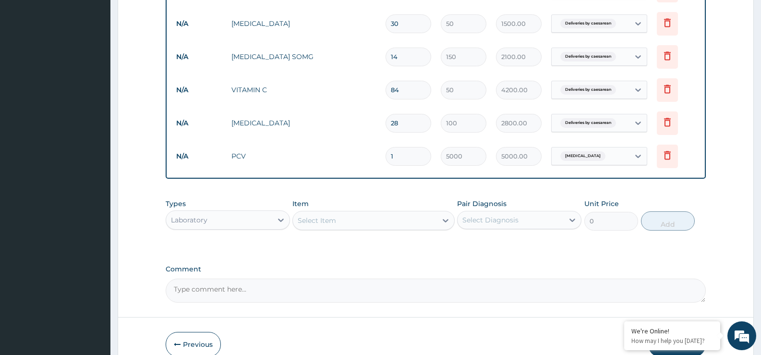
scroll to position [656, 0]
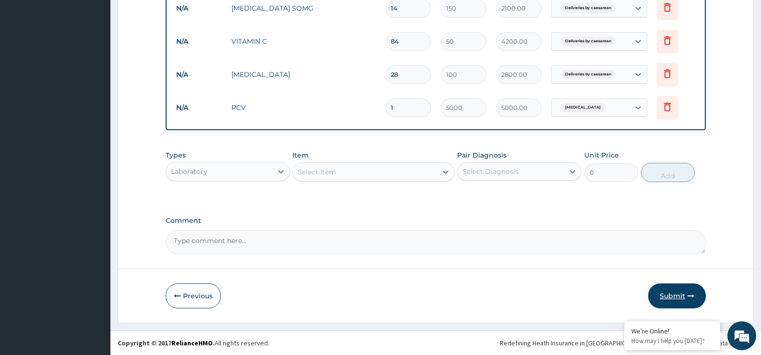
click at [672, 295] on button "Submit" at bounding box center [677, 295] width 58 height 25
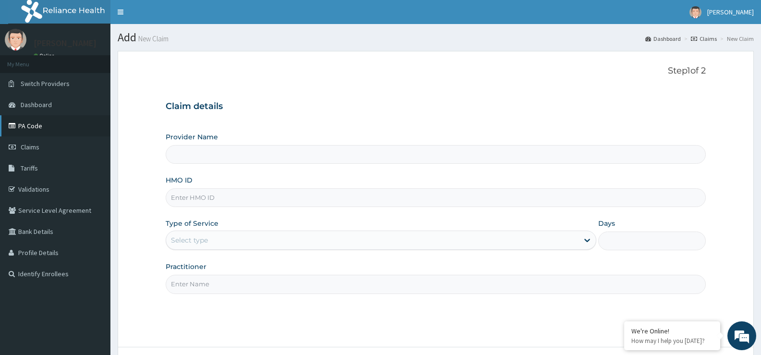
click at [40, 121] on link "PA Code" at bounding box center [55, 125] width 110 height 21
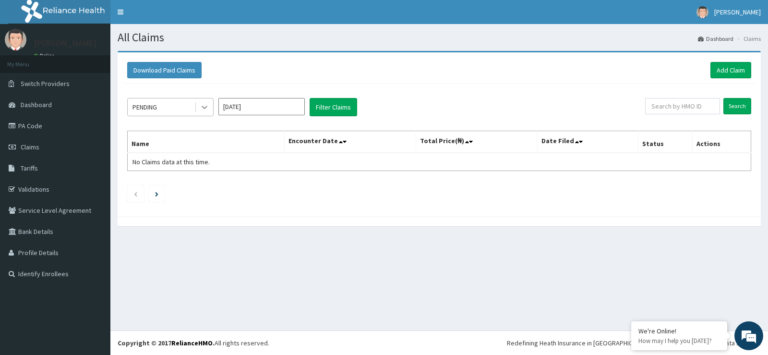
click at [210, 107] on div at bounding box center [204, 106] width 17 height 17
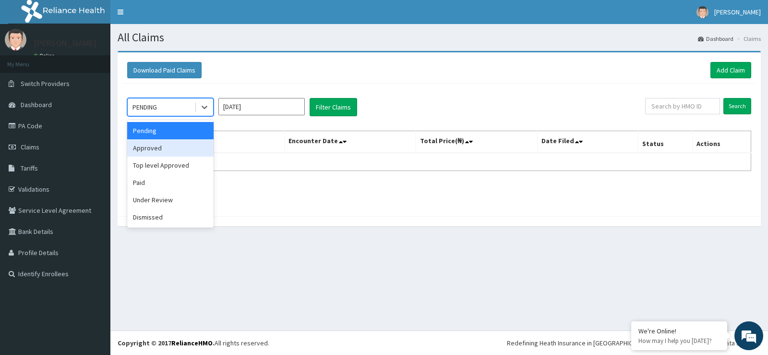
click at [196, 140] on div "Approved" at bounding box center [170, 147] width 86 height 17
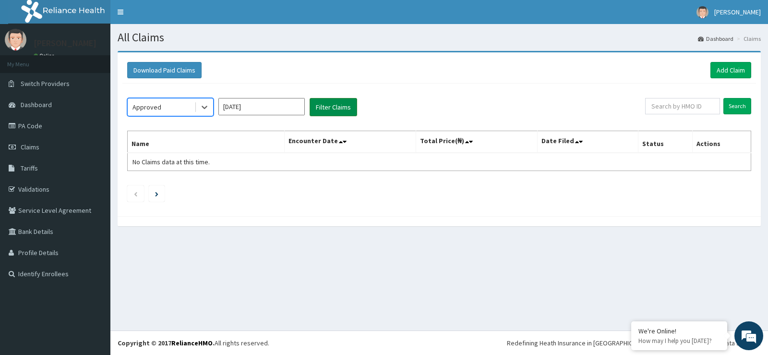
click at [328, 110] on button "Filter Claims" at bounding box center [333, 107] width 48 height 18
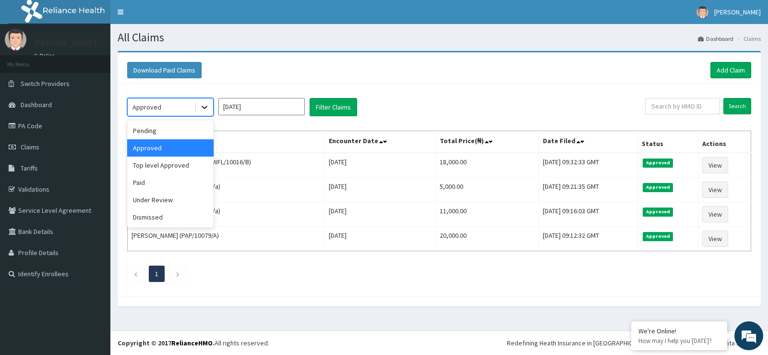
click at [202, 107] on icon at bounding box center [205, 107] width 6 height 3
click at [185, 167] on div "Top level Approved" at bounding box center [170, 164] width 86 height 17
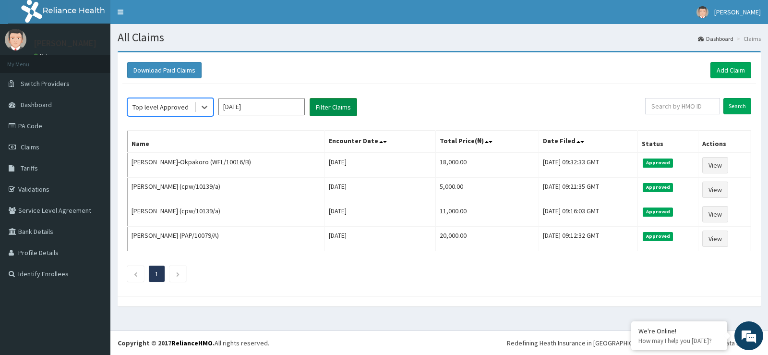
click at [327, 105] on button "Filter Claims" at bounding box center [333, 107] width 48 height 18
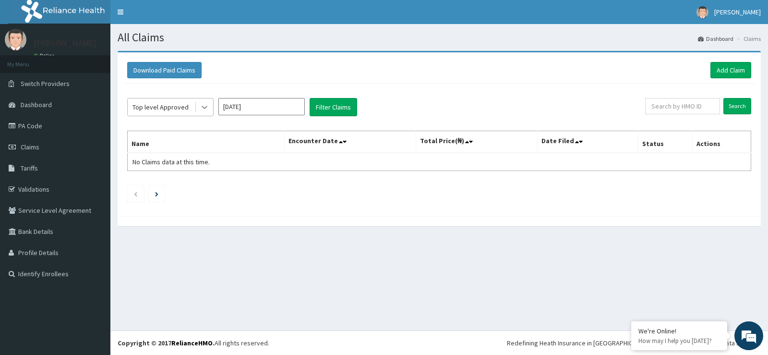
click at [205, 110] on icon at bounding box center [205, 107] width 10 height 10
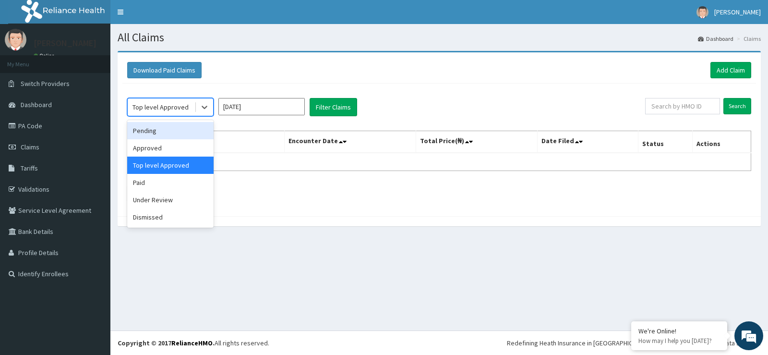
click at [169, 129] on div "Pending" at bounding box center [170, 130] width 86 height 17
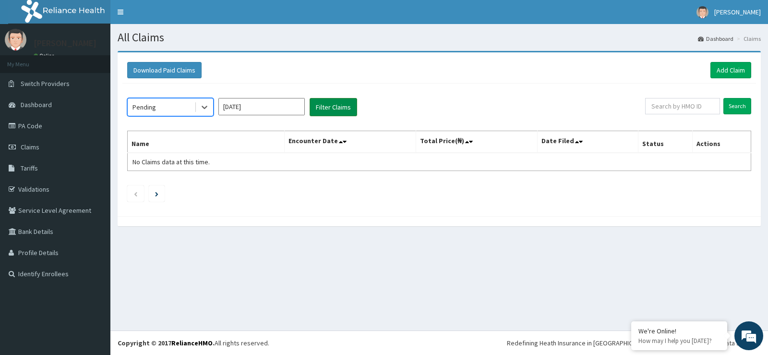
click at [344, 109] on button "Filter Claims" at bounding box center [333, 107] width 48 height 18
click at [42, 126] on link "PA Code" at bounding box center [55, 125] width 110 height 21
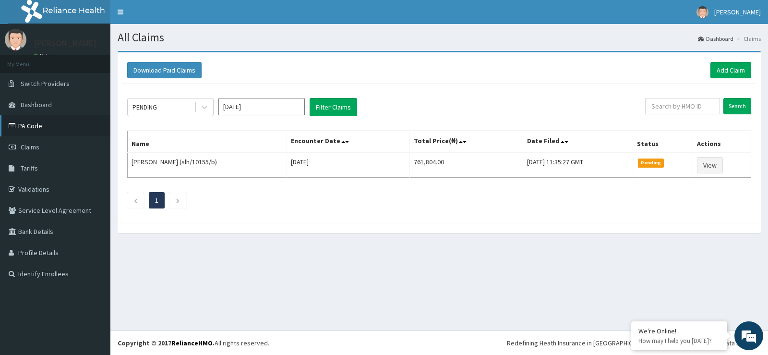
click at [36, 130] on link "PA Code" at bounding box center [55, 125] width 110 height 21
click at [731, 74] on link "Add Claim" at bounding box center [730, 70] width 41 height 16
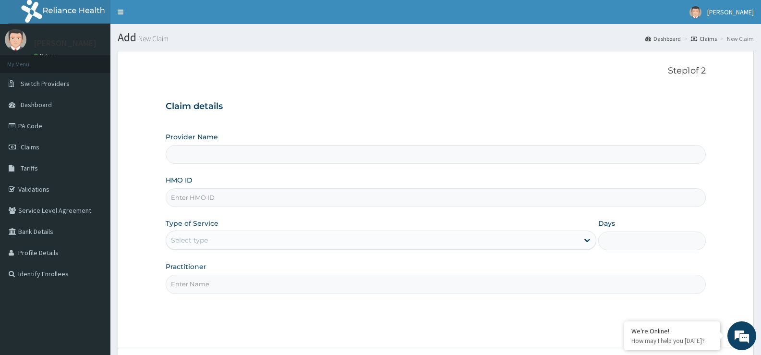
type input "St Ives Specialist- opebi"
click at [233, 197] on input "HMO ID" at bounding box center [436, 197] width 540 height 19
type input "slh/10155/b"
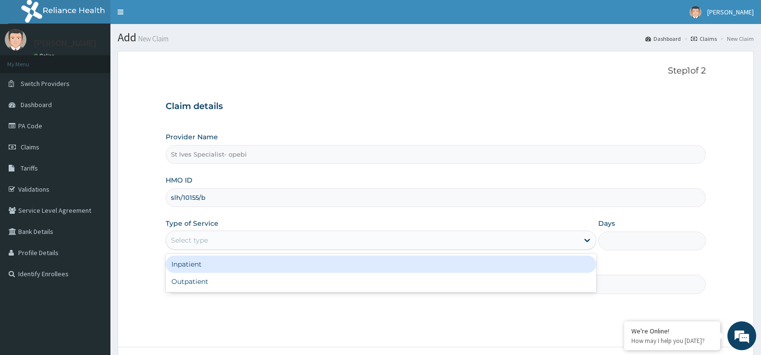
click at [236, 245] on div "Select type" at bounding box center [372, 239] width 412 height 15
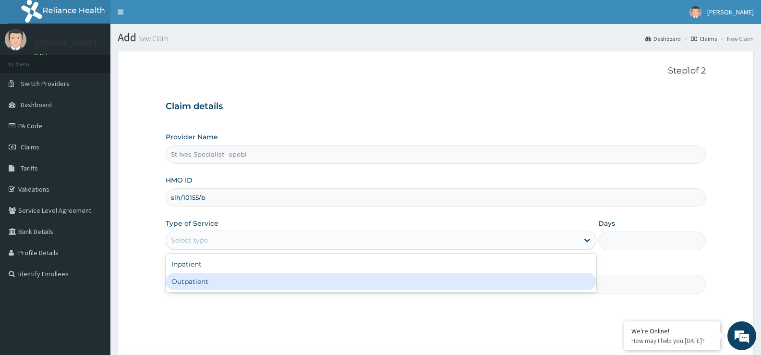
click at [239, 285] on div "Outpatient" at bounding box center [381, 281] width 430 height 17
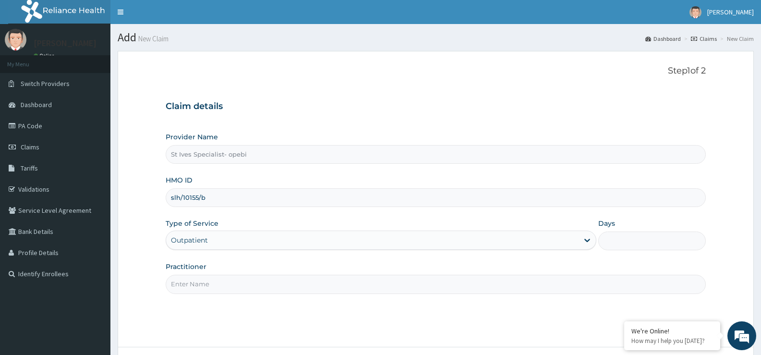
type input "1"
click at [239, 277] on input "Practitioner" at bounding box center [436, 283] width 540 height 19
click at [238, 243] on div "Outpatient" at bounding box center [372, 239] width 412 height 15
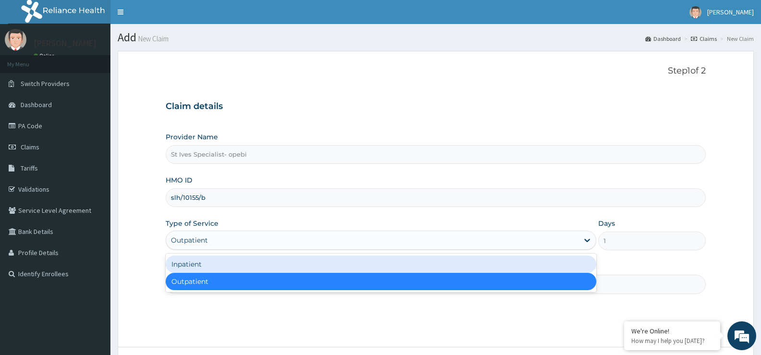
click at [234, 265] on div "Inpatient" at bounding box center [381, 263] width 430 height 17
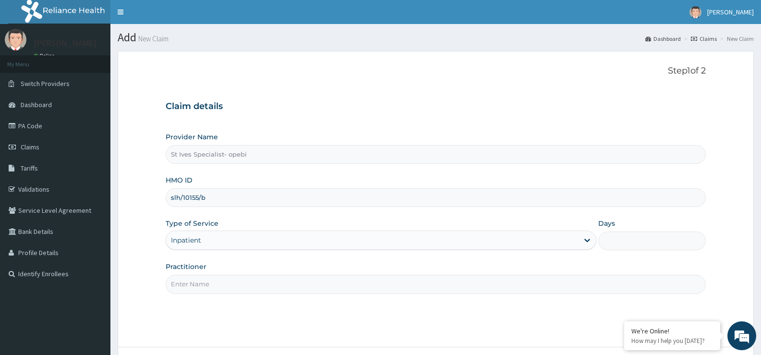
click at [264, 291] on input "Practitioner" at bounding box center [436, 283] width 540 height 19
drag, startPoint x: 238, startPoint y: 287, endPoint x: 181, endPoint y: 282, distance: 57.3
click at [181, 282] on input "DR ABANG" at bounding box center [436, 283] width 540 height 19
click at [180, 285] on input "DROBODO" at bounding box center [436, 283] width 540 height 19
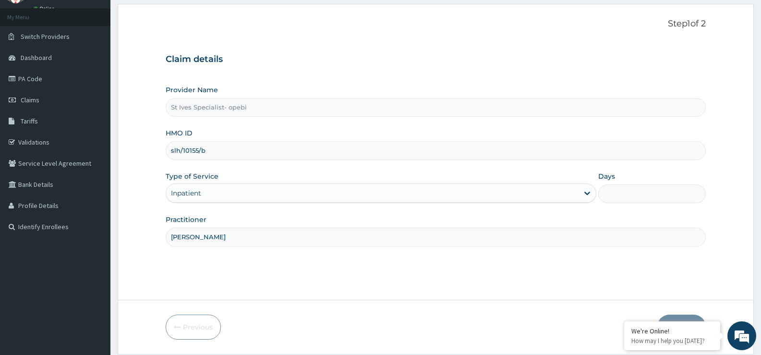
scroll to position [78, 0]
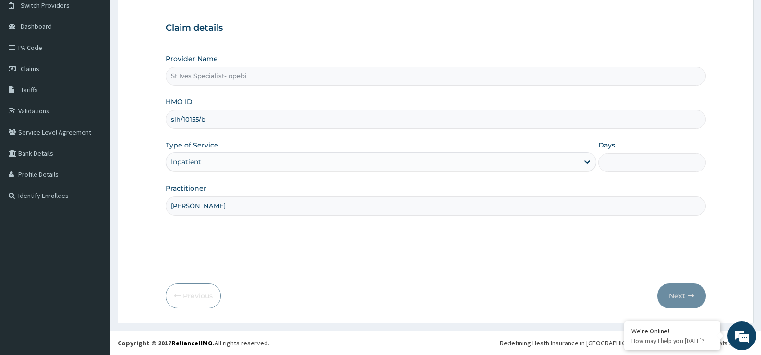
type input "DR OBODO"
click at [662, 166] on input "Days" at bounding box center [651, 162] width 107 height 19
type input "4"
click at [681, 302] on button "Next" at bounding box center [681, 295] width 48 height 25
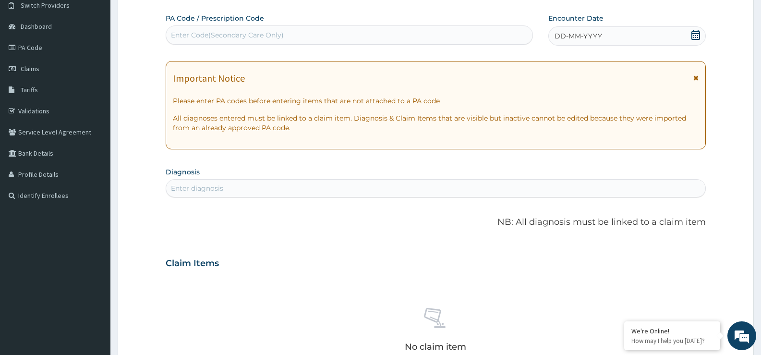
click at [345, 32] on div "Enter Code(Secondary Care Only)" at bounding box center [349, 34] width 366 height 15
drag, startPoint x: 345, startPoint y: 32, endPoint x: 314, endPoint y: 22, distance: 32.8
click at [313, 31] on div "Enter Code(Secondary Care Only)" at bounding box center [349, 34] width 366 height 15
paste input "PA/88A34D"
type input "PA/88A34D"
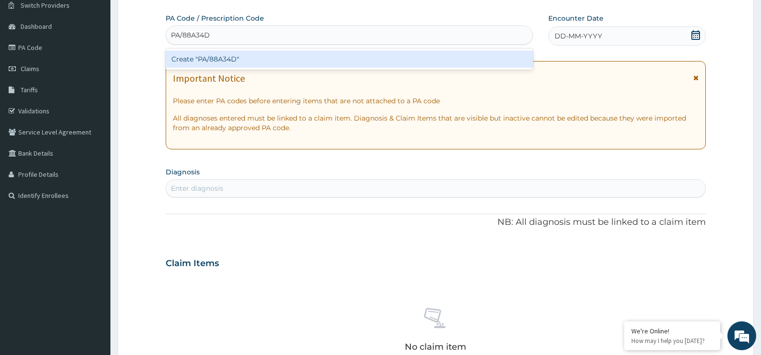
click at [231, 61] on div "Create "PA/88A34D"" at bounding box center [349, 58] width 367 height 17
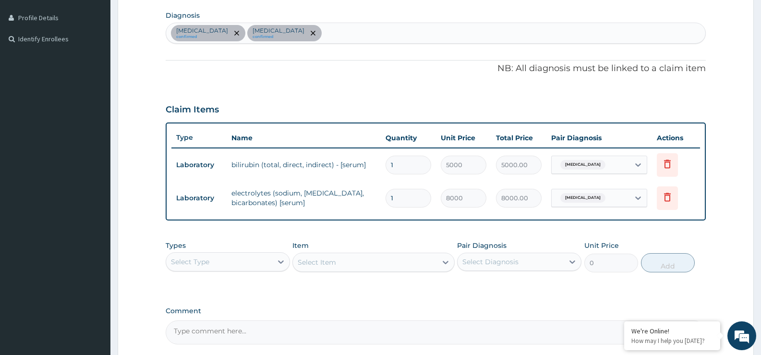
scroll to position [325, 0]
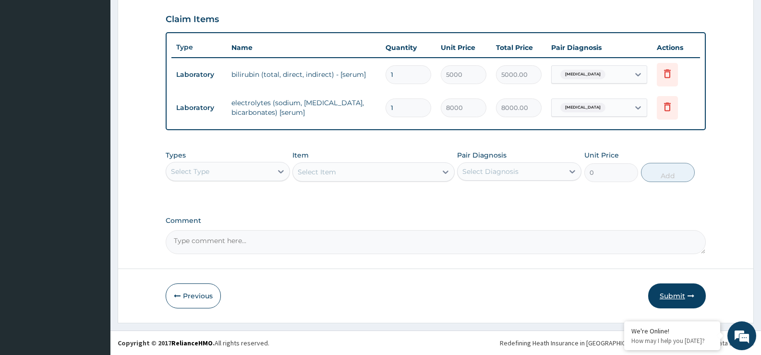
click at [665, 293] on button "Submit" at bounding box center [677, 295] width 58 height 25
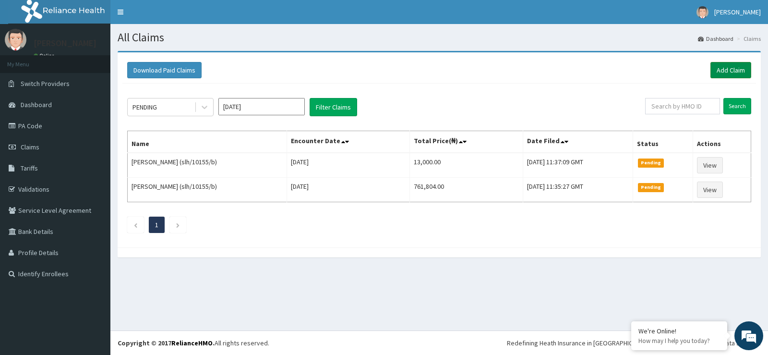
click at [722, 66] on link "Add Claim" at bounding box center [730, 70] width 41 height 16
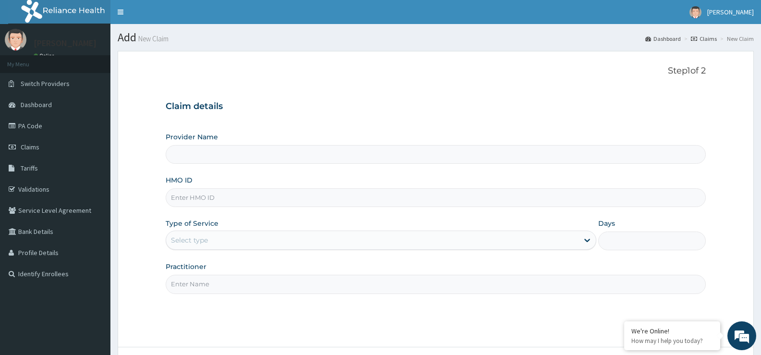
type input "St Ives Specialist- opebi"
click at [206, 195] on input "HMO ID" at bounding box center [436, 197] width 540 height 19
type input "CWM/10024/B"
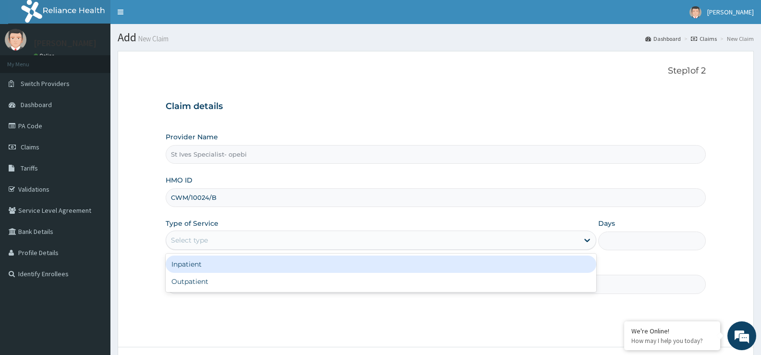
click at [232, 241] on div "Select type" at bounding box center [372, 239] width 412 height 15
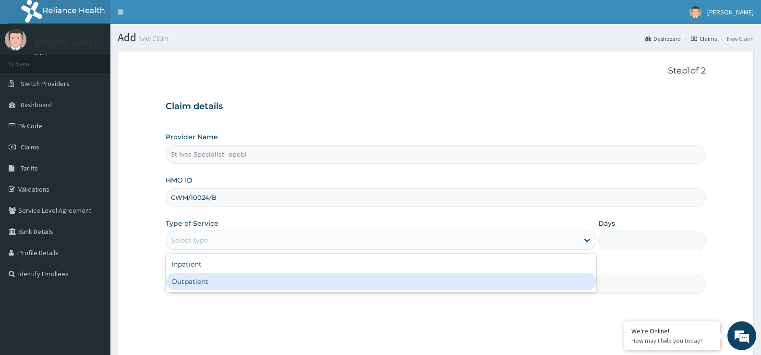
click at [234, 278] on div "Outpatient" at bounding box center [381, 281] width 430 height 17
type input "1"
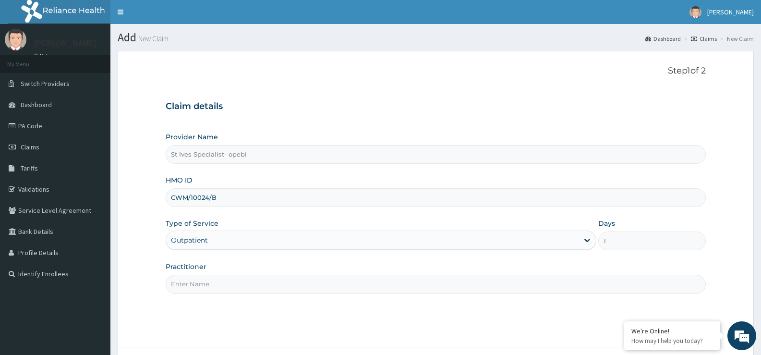
click at [234, 278] on input "Practitioner" at bounding box center [436, 283] width 540 height 19
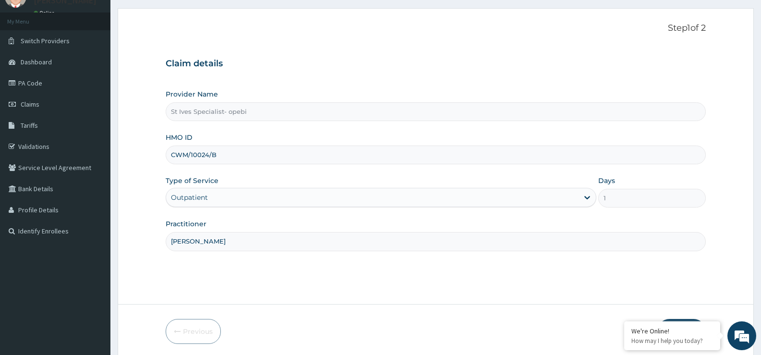
scroll to position [78, 0]
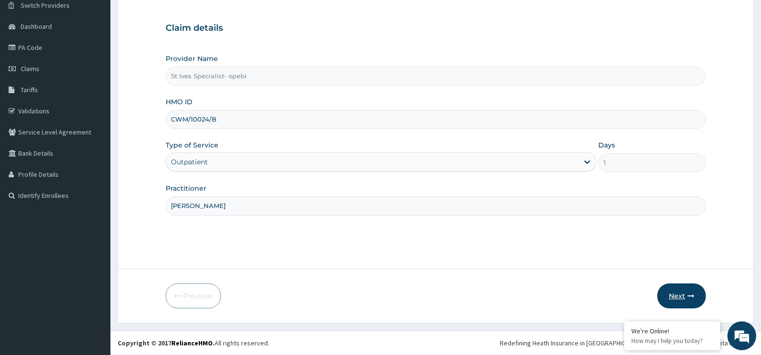
type input "dr obodo"
click at [690, 291] on button "Next" at bounding box center [681, 295] width 48 height 25
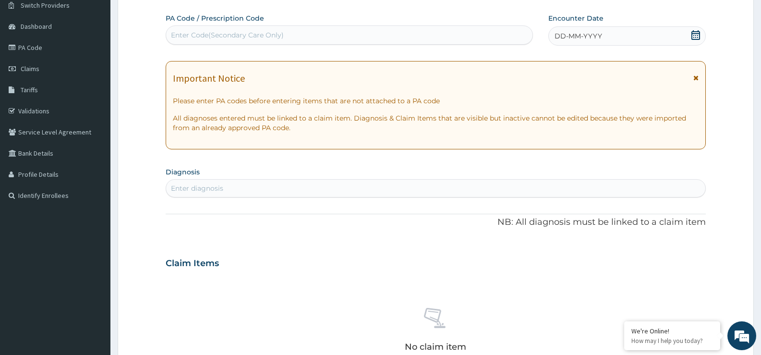
click at [349, 39] on div "Enter Code(Secondary Care Only)" at bounding box center [349, 34] width 366 height 15
click at [194, 37] on input "PA/3635A" at bounding box center [187, 35] width 33 height 10
type input "PA/363C5A"
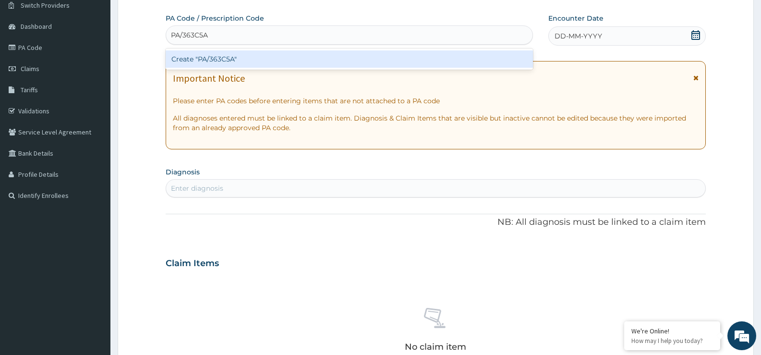
click at [220, 58] on div "Create "PA/363C5A"" at bounding box center [349, 58] width 367 height 17
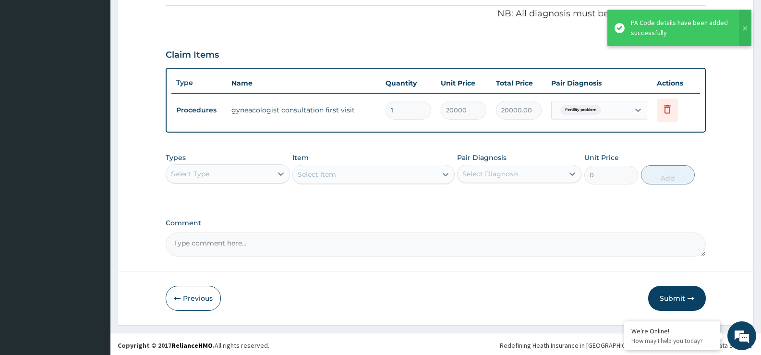
scroll to position [292, 0]
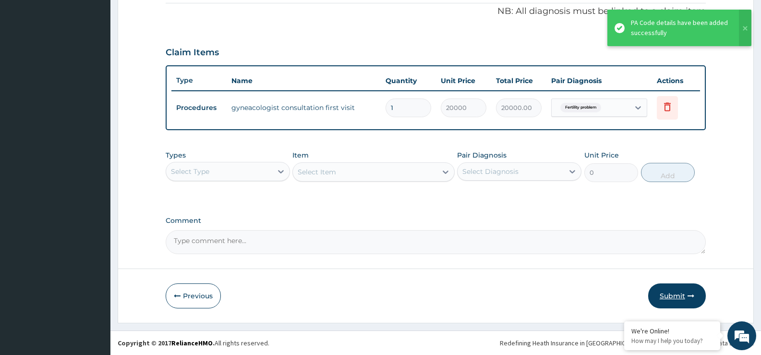
click at [668, 288] on button "Submit" at bounding box center [677, 295] width 58 height 25
